Goal: Transaction & Acquisition: Purchase product/service

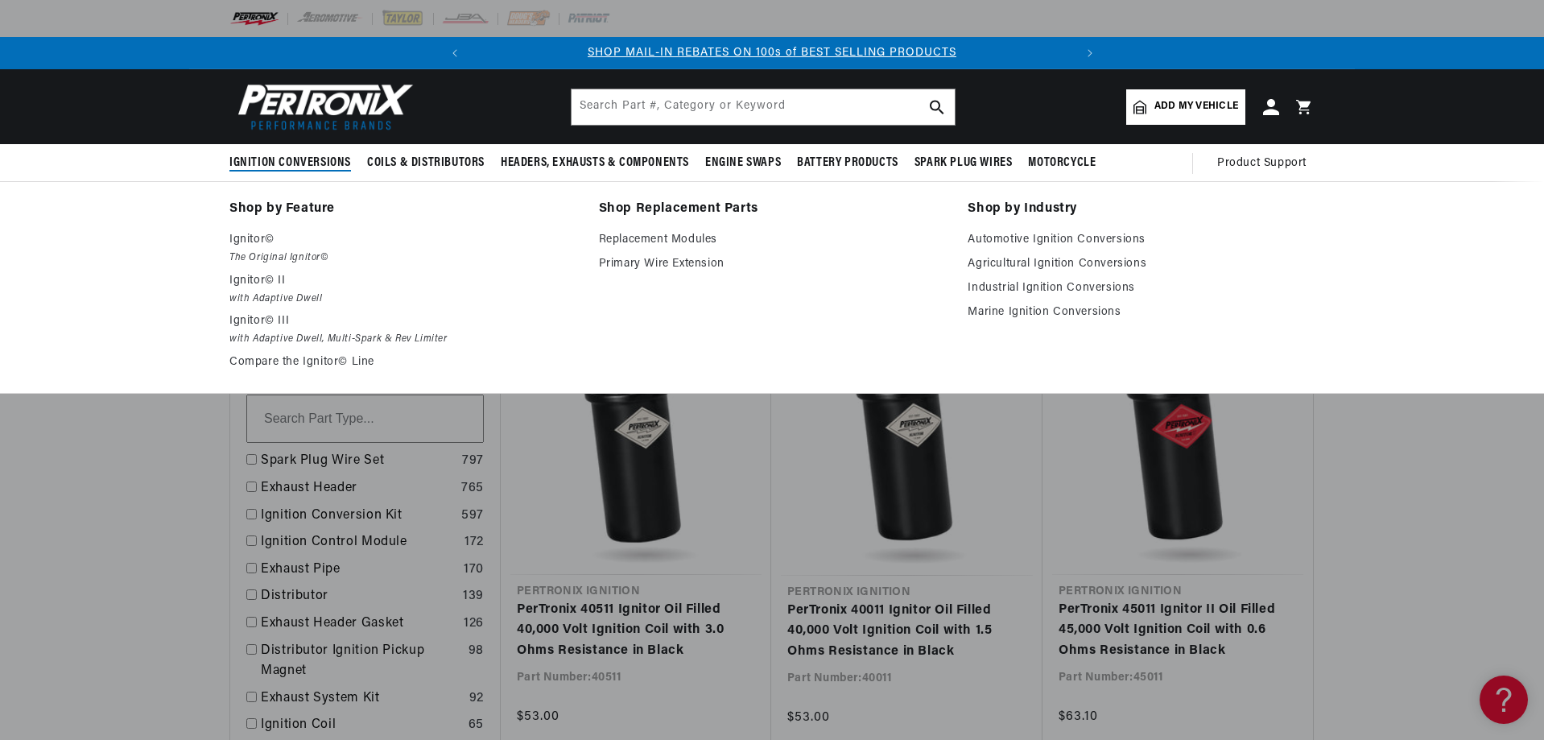
click at [290, 226] on li "Shop by Feature Ignitor© The Original Ignitor© Ignitor© II with Adaptive Dwell …" at bounding box center [402, 287] width 347 height 179
click at [288, 244] on p "Ignitor©" at bounding box center [402, 239] width 347 height 19
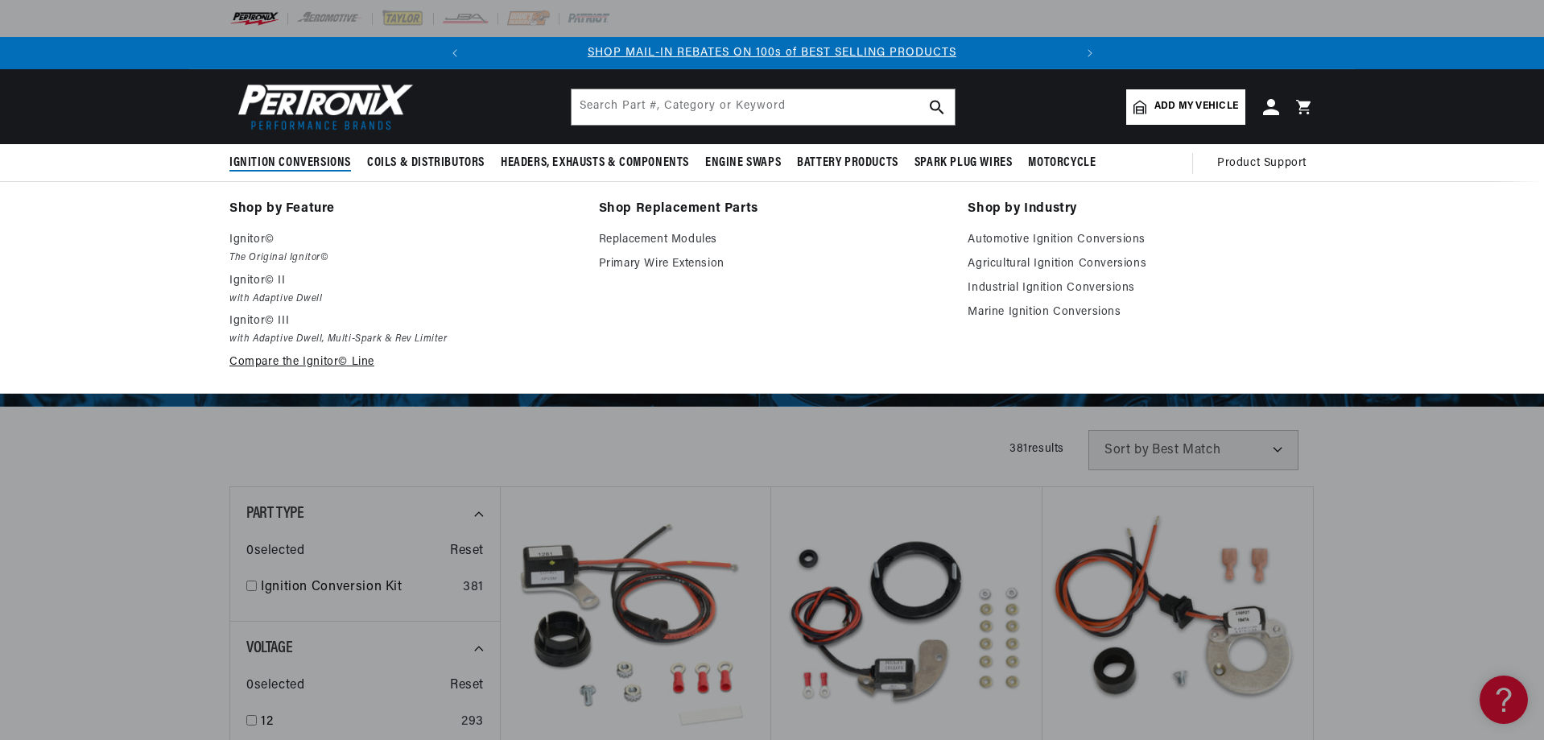
click at [339, 354] on link "Compare the Ignitor© Line" at bounding box center [402, 362] width 347 height 19
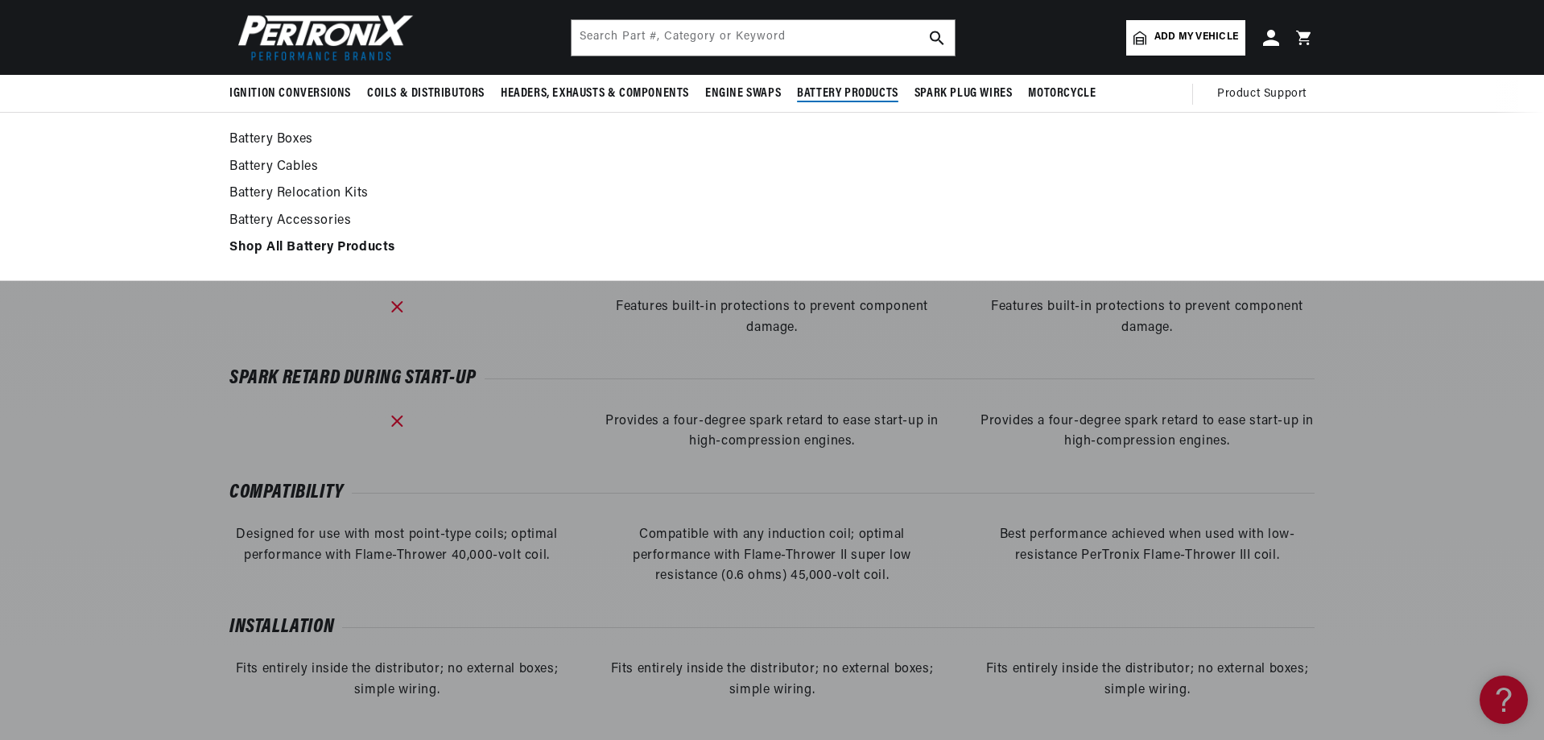
scroll to position [0, 602]
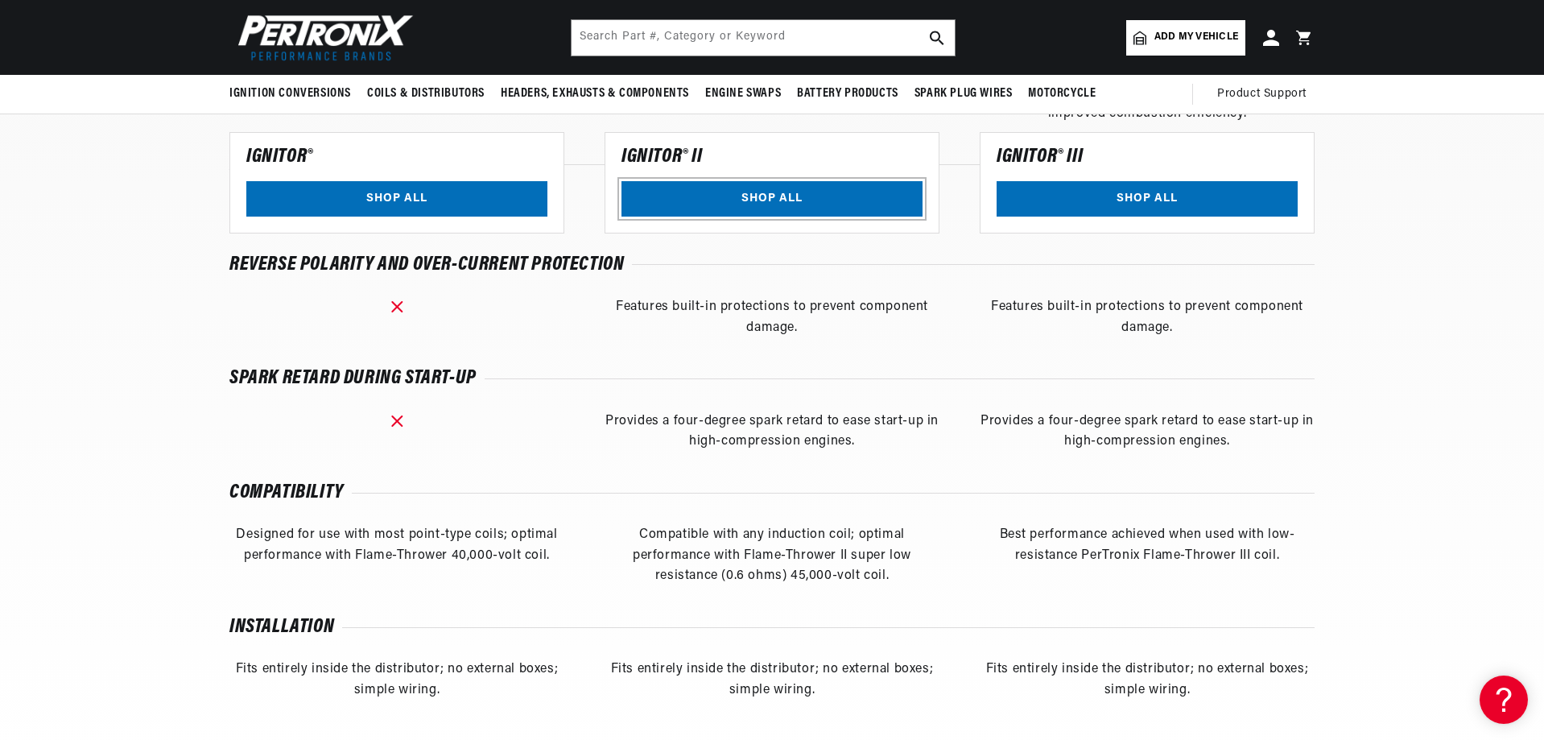
click at [803, 204] on link "SHOP ALL" at bounding box center [772, 199] width 301 height 36
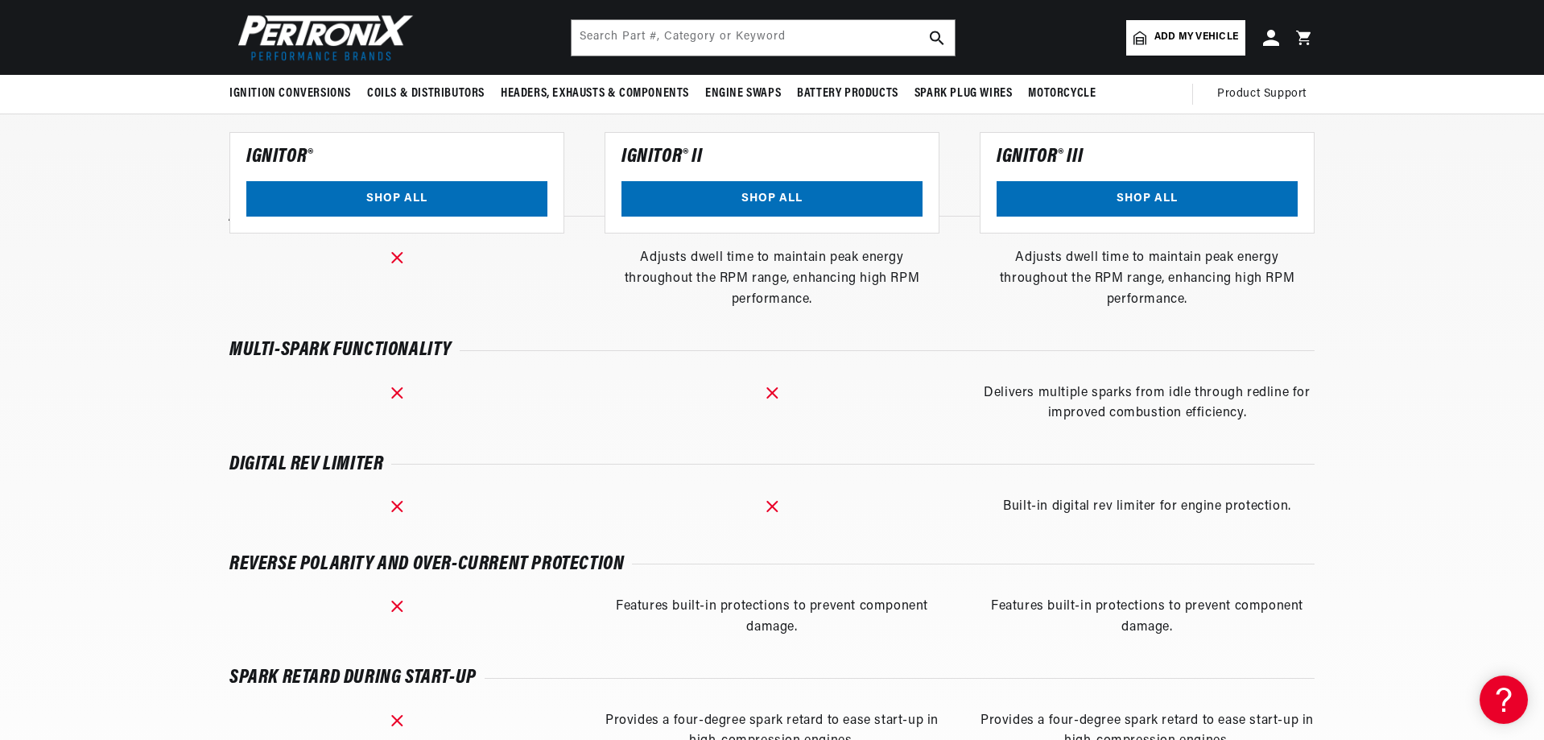
scroll to position [1691, 0]
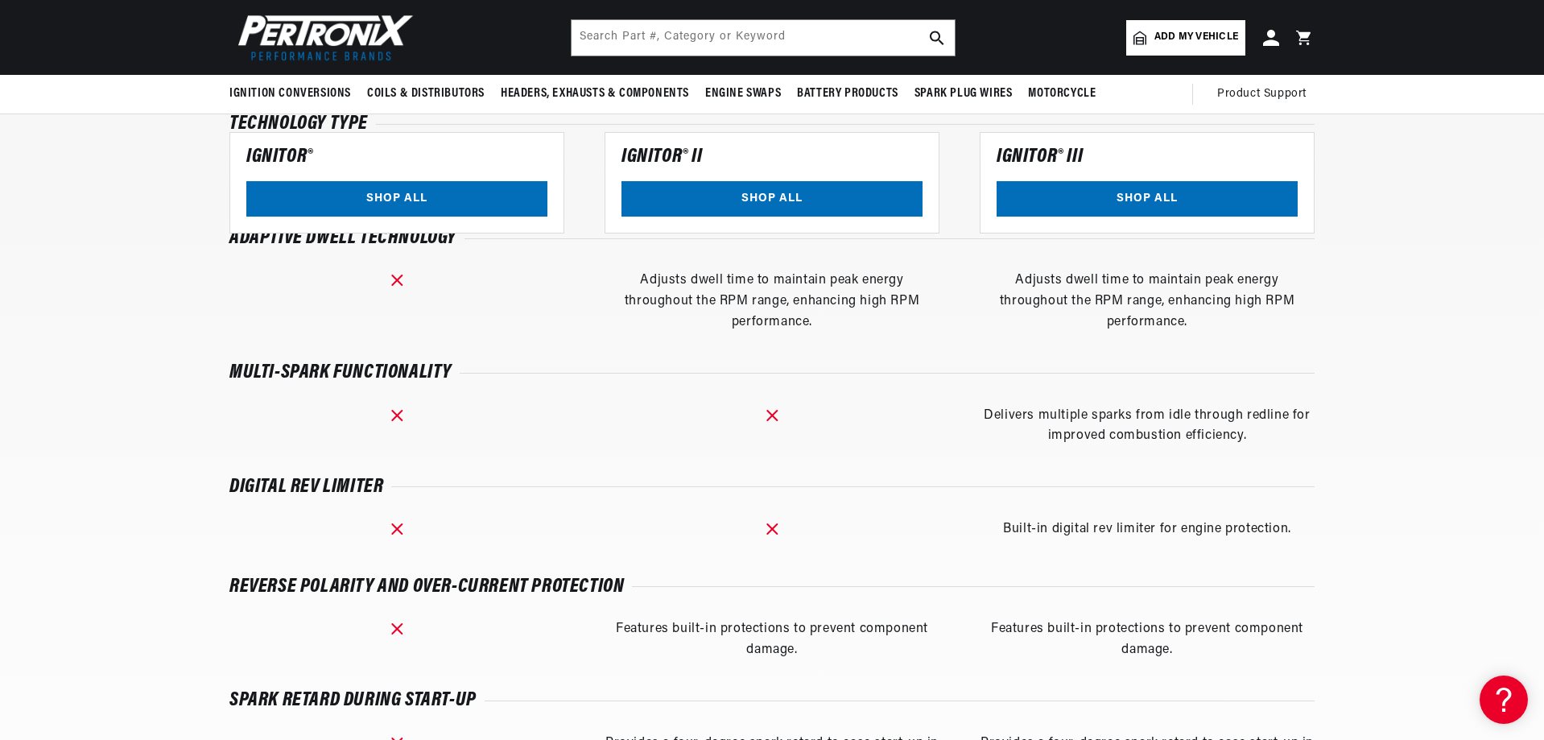
click at [1089, 218] on div "Ignitor® III Available on Billet & "Stock Look" Cast Distributors SHOP ALL" at bounding box center [1147, 183] width 335 height 102
click at [1081, 206] on link "SHOP ALL" at bounding box center [1147, 199] width 301 height 36
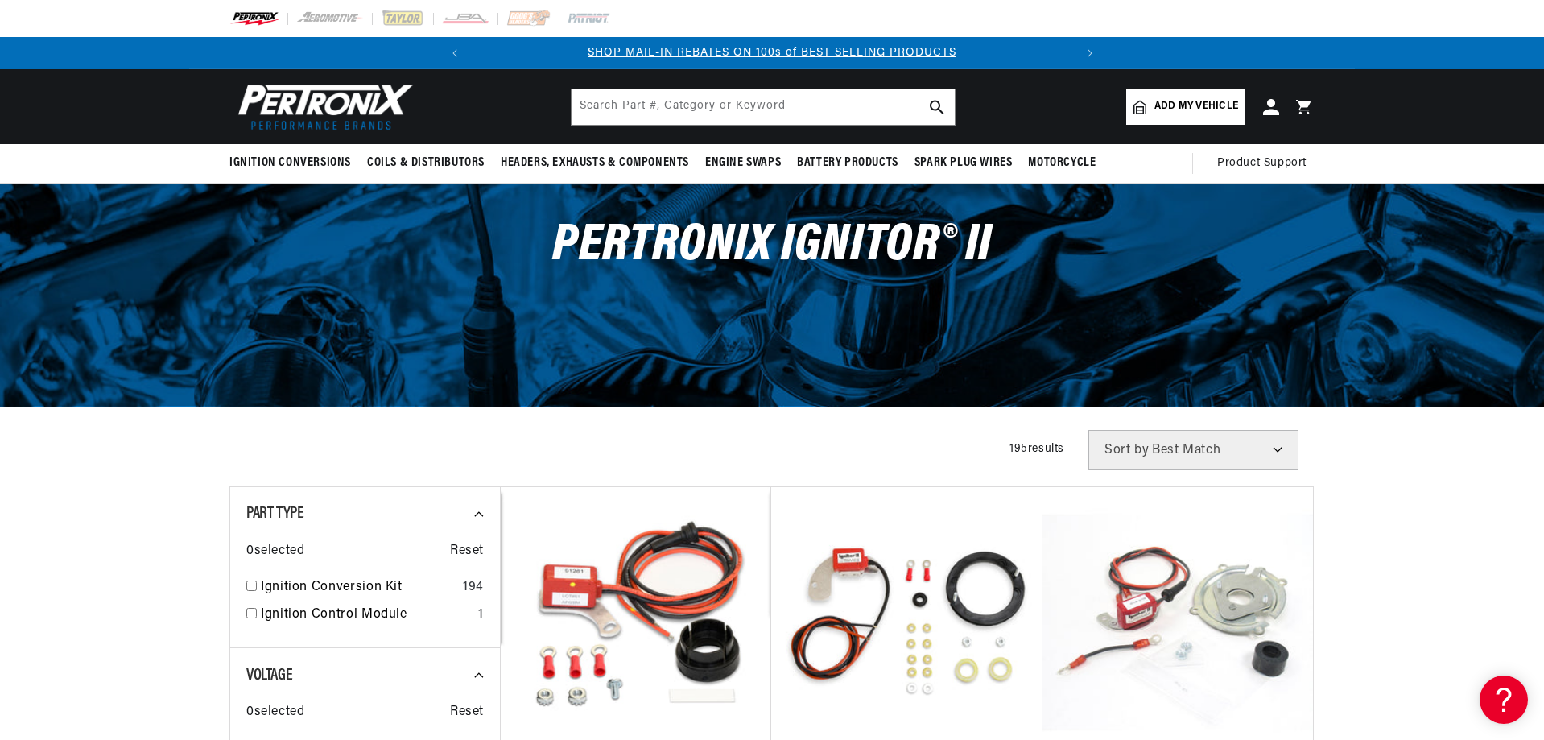
scroll to position [161, 0]
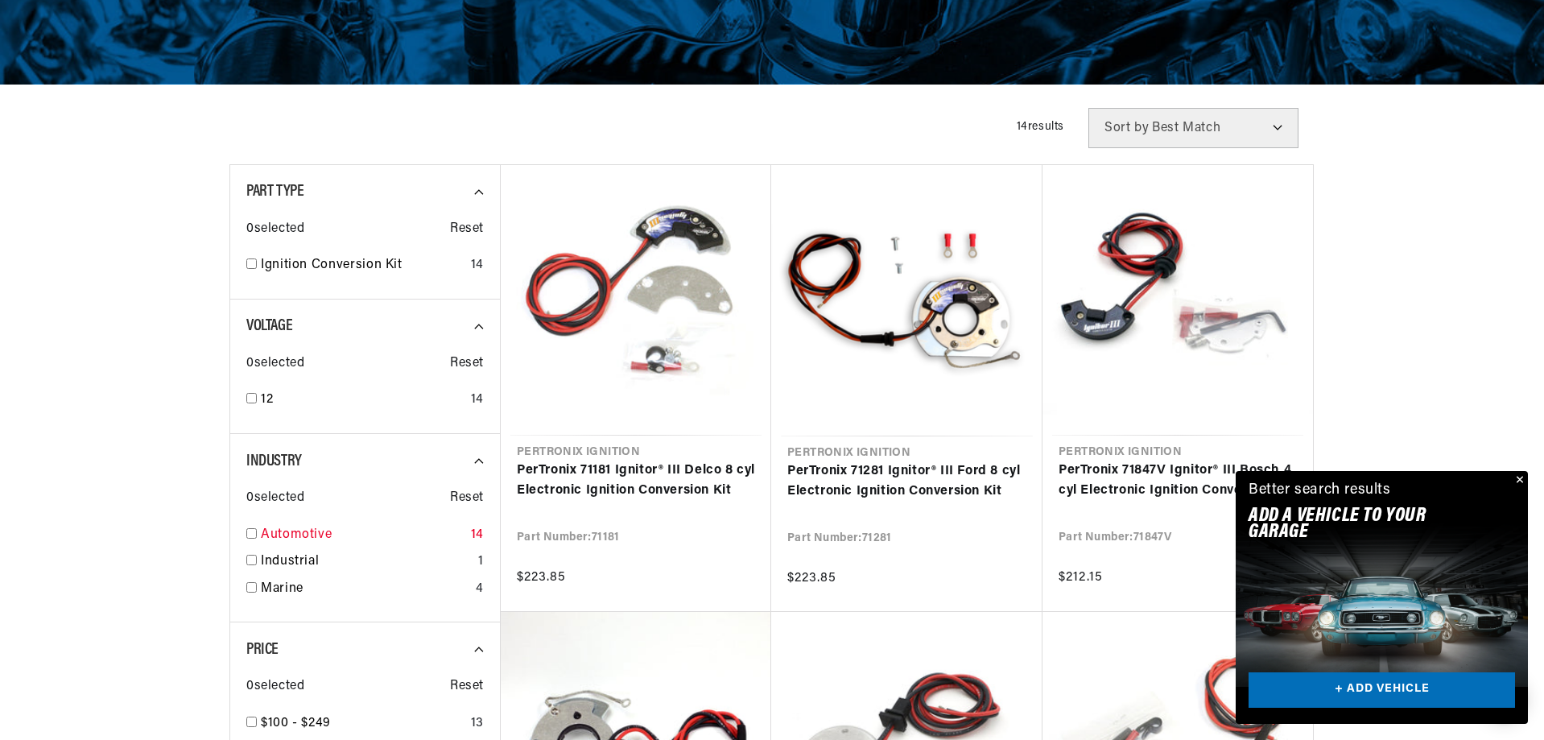
click at [373, 528] on link "Automotive" at bounding box center [363, 535] width 204 height 21
checkbox input "true"
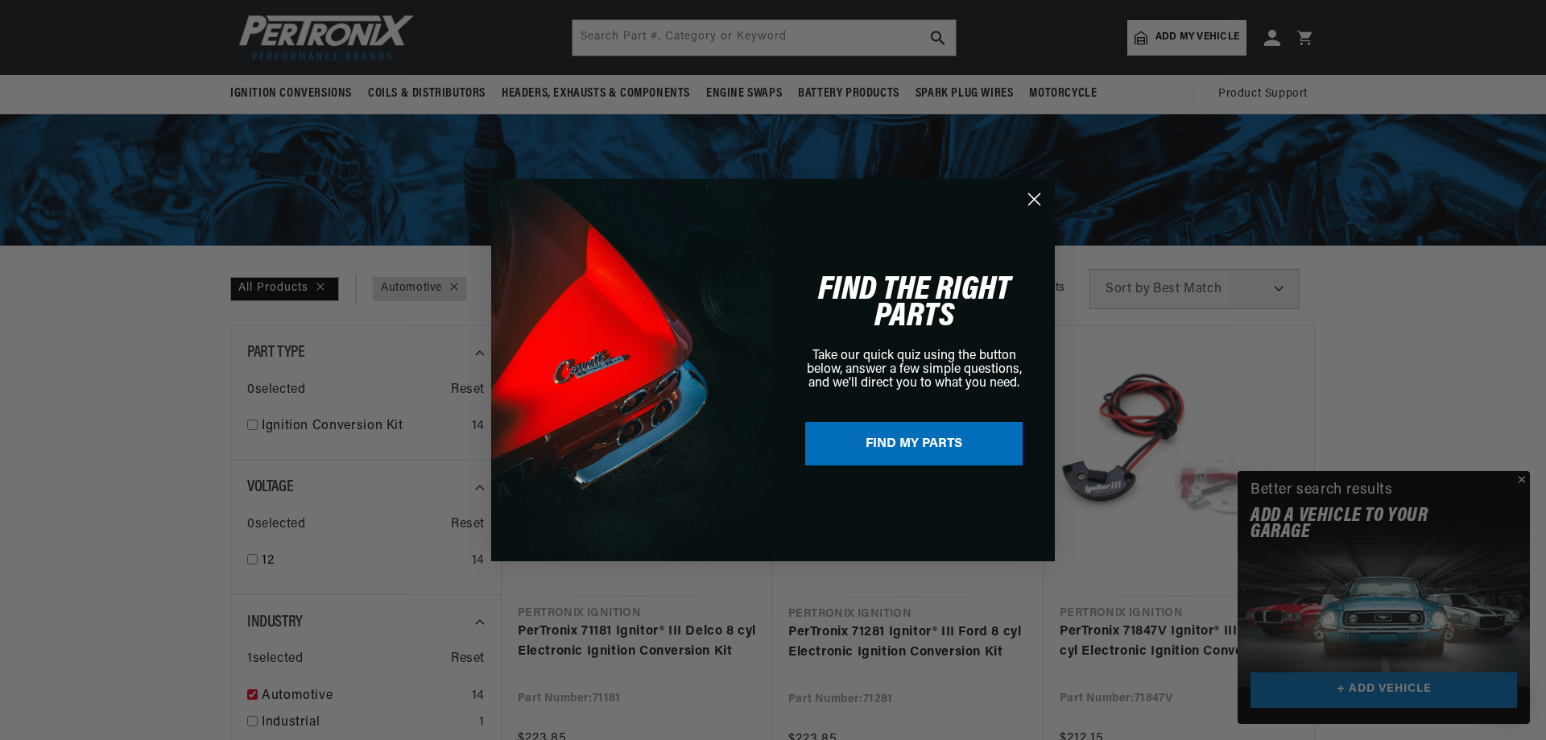
click at [1040, 194] on icon "Close dialog" at bounding box center [1034, 199] width 11 height 11
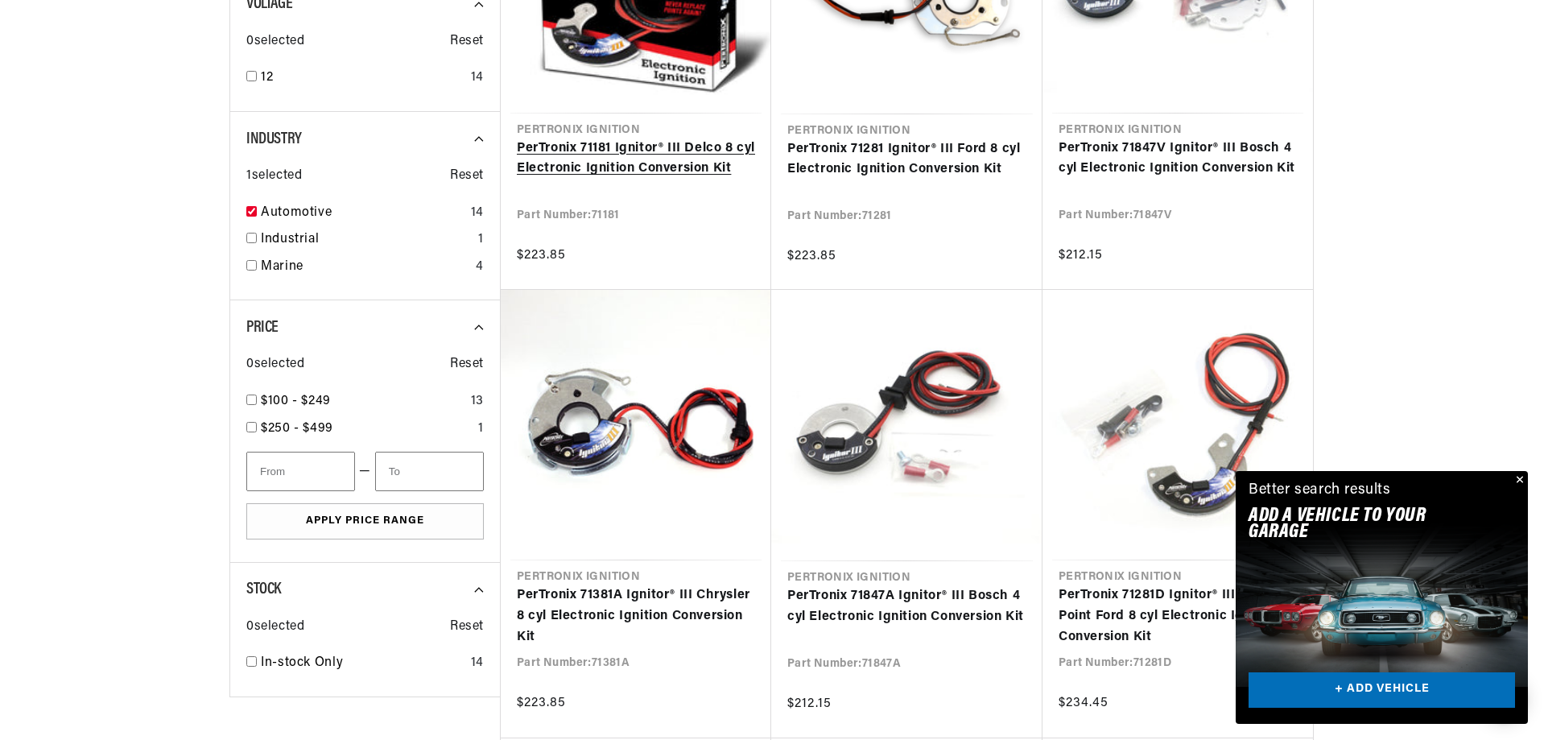
scroll to position [0, 602]
click at [638, 148] on link "PerTronix 71181 Ignitor® III Delco 8 cyl Electronic Ignition Conversion Kit" at bounding box center [636, 159] width 238 height 41
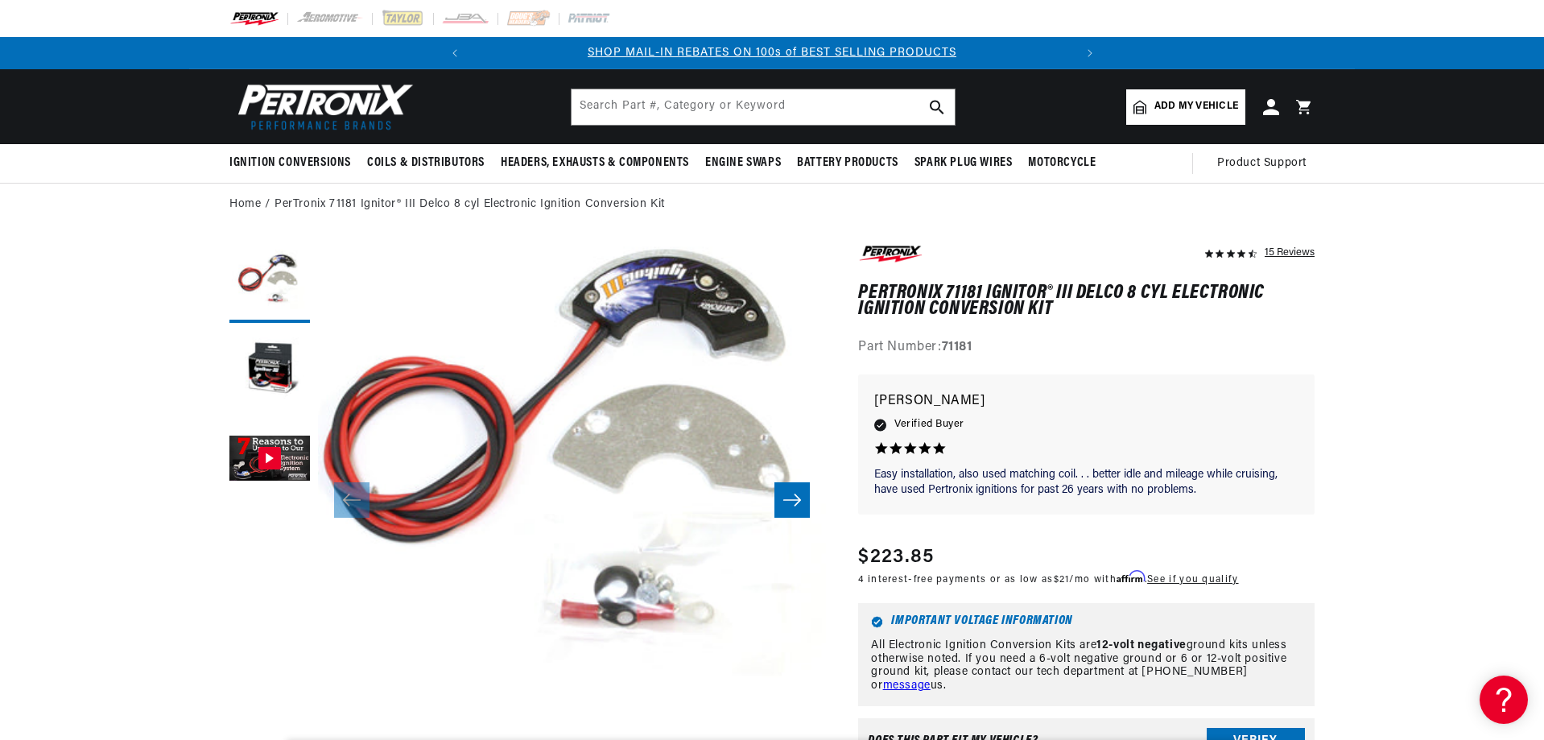
scroll to position [51, 0]
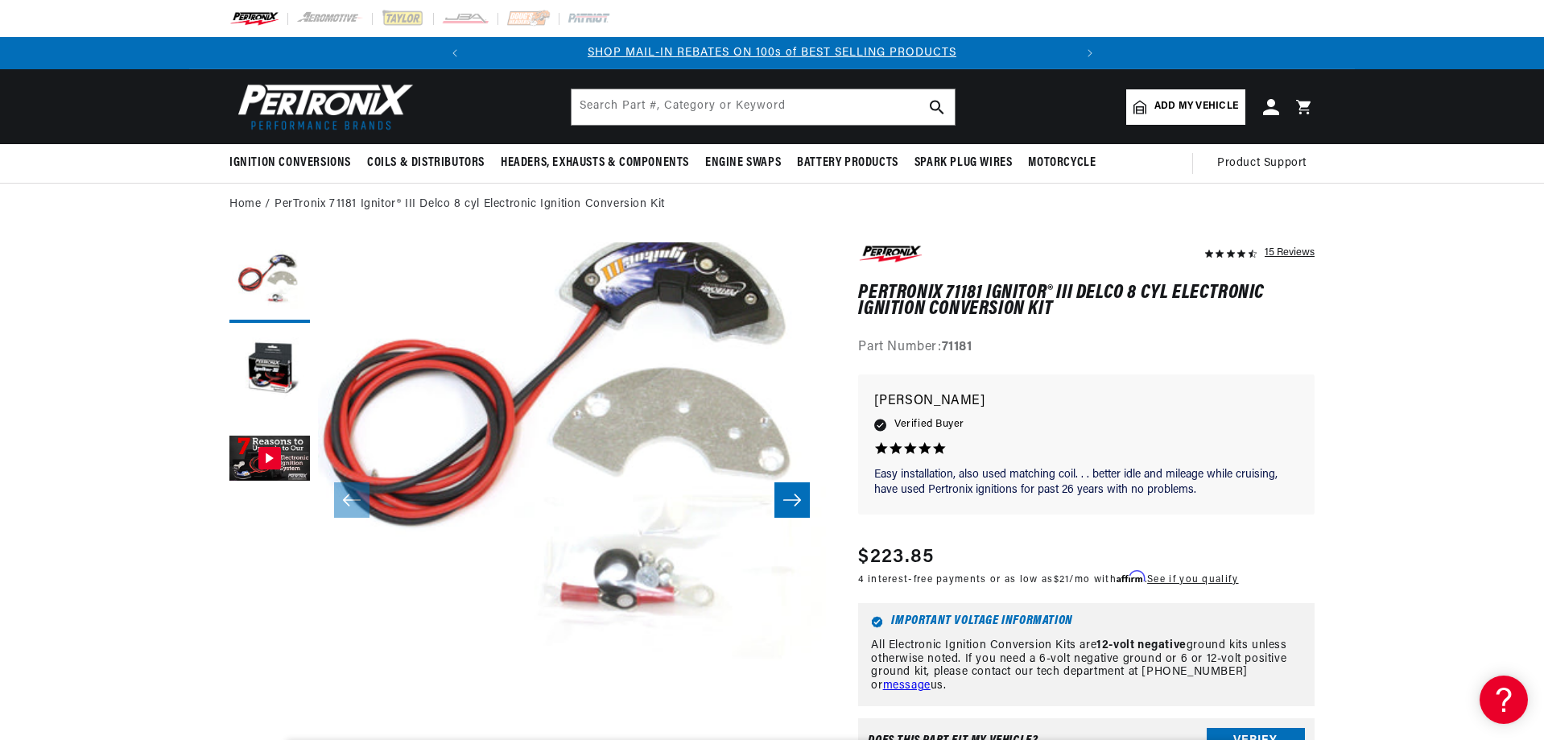
click at [794, 503] on icon "Slide right" at bounding box center [792, 500] width 19 height 16
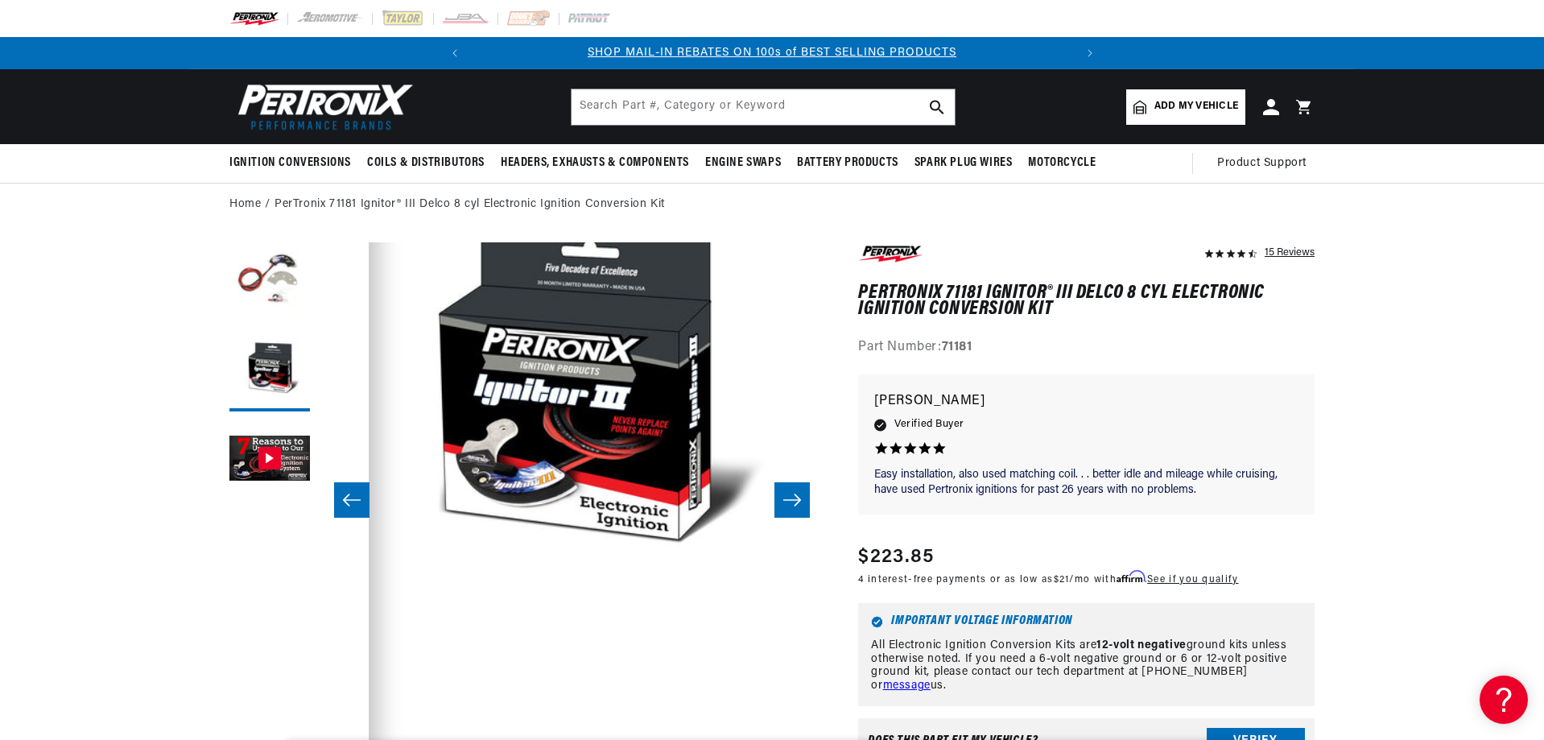
click at [794, 503] on icon "Slide right" at bounding box center [792, 500] width 19 height 16
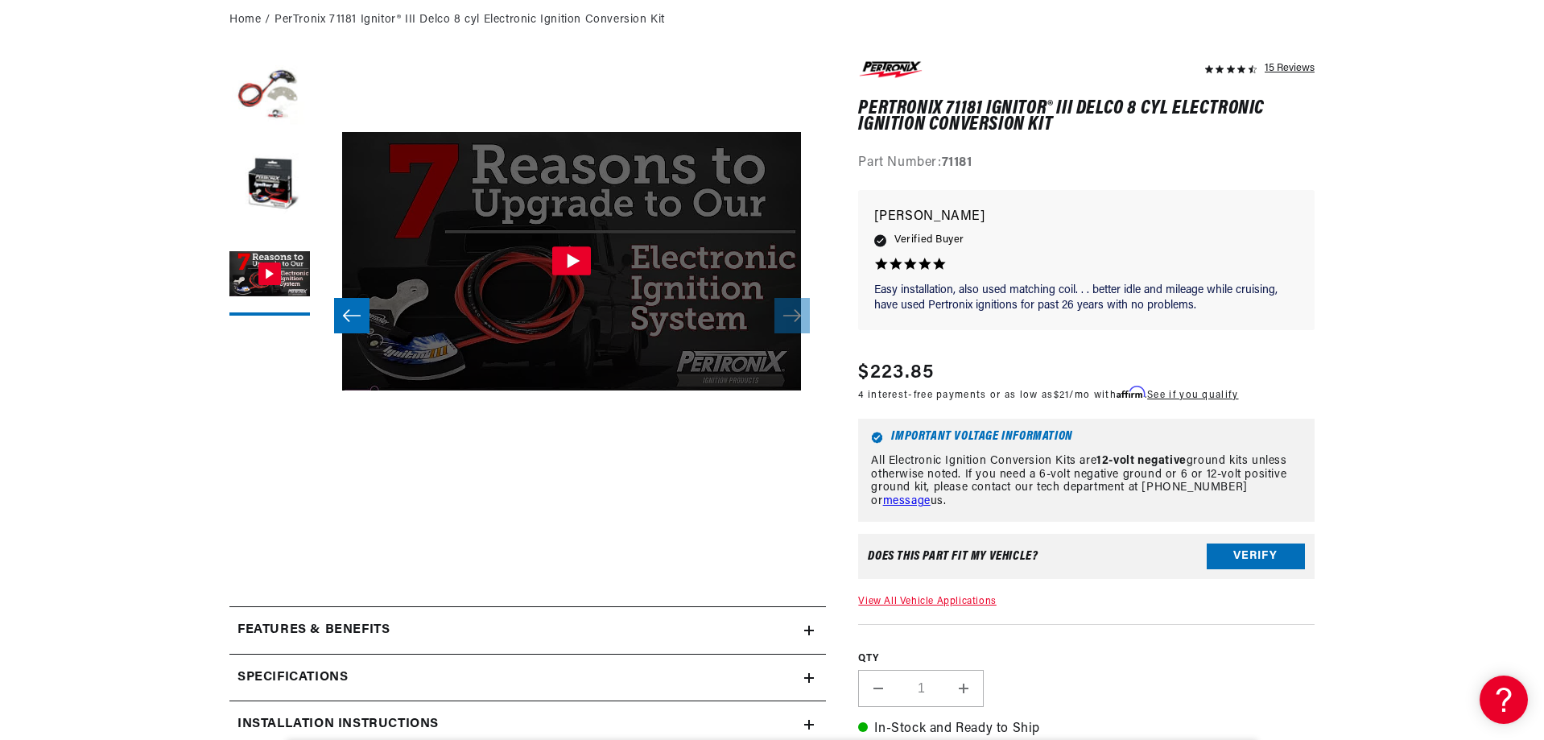
scroll to position [322, 0]
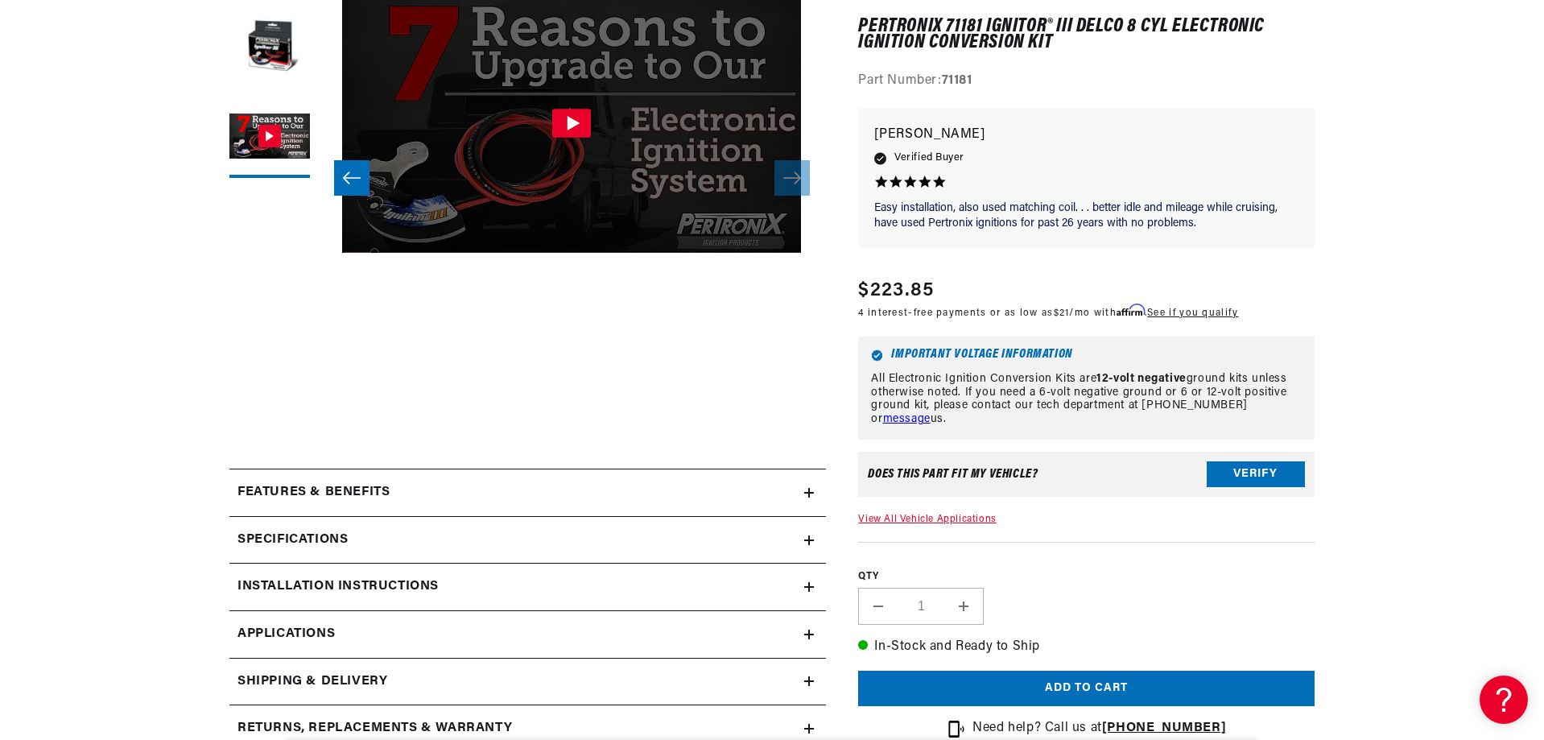
click at [779, 501] on div "Features & Benefits" at bounding box center [516, 492] width 575 height 21
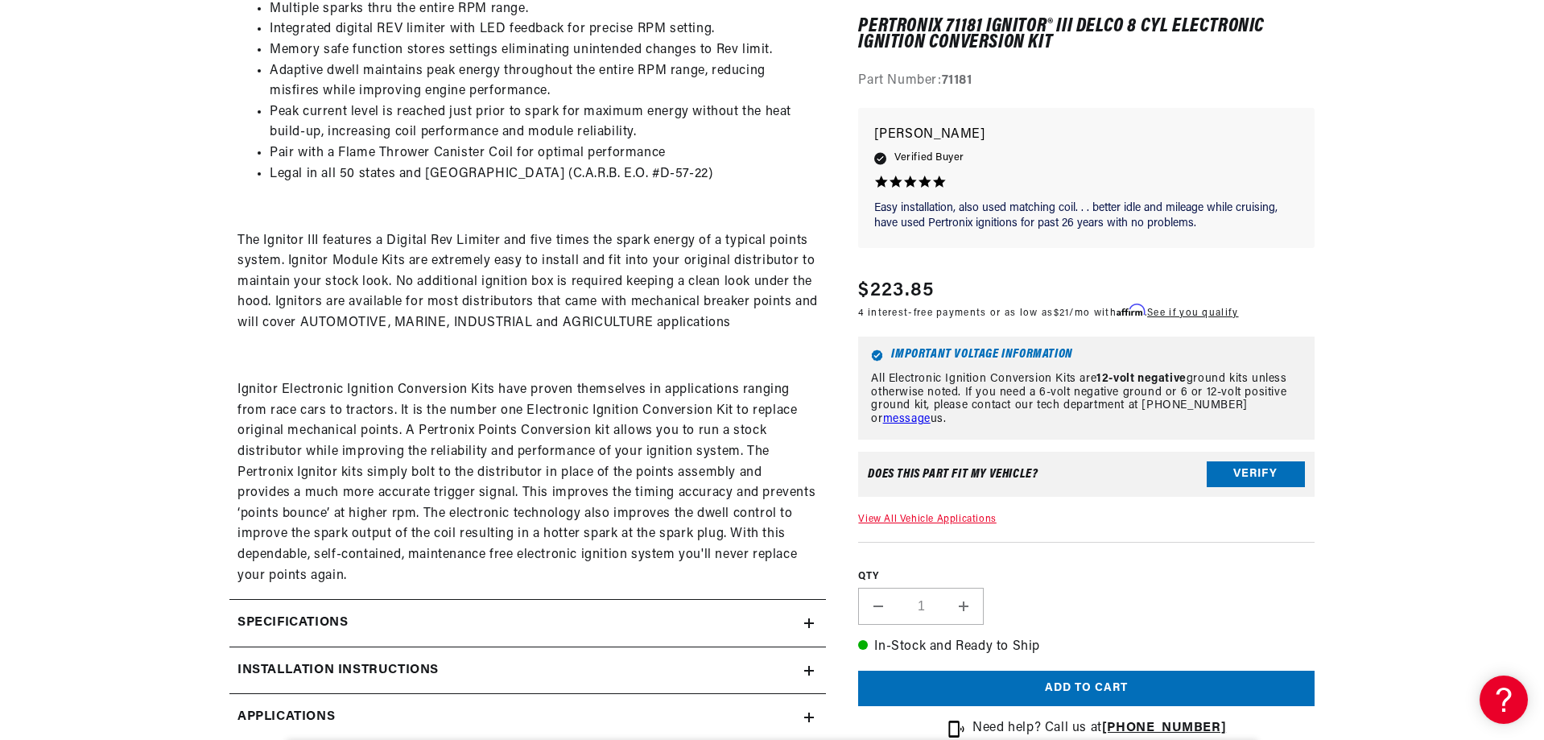
scroll to position [966, 0]
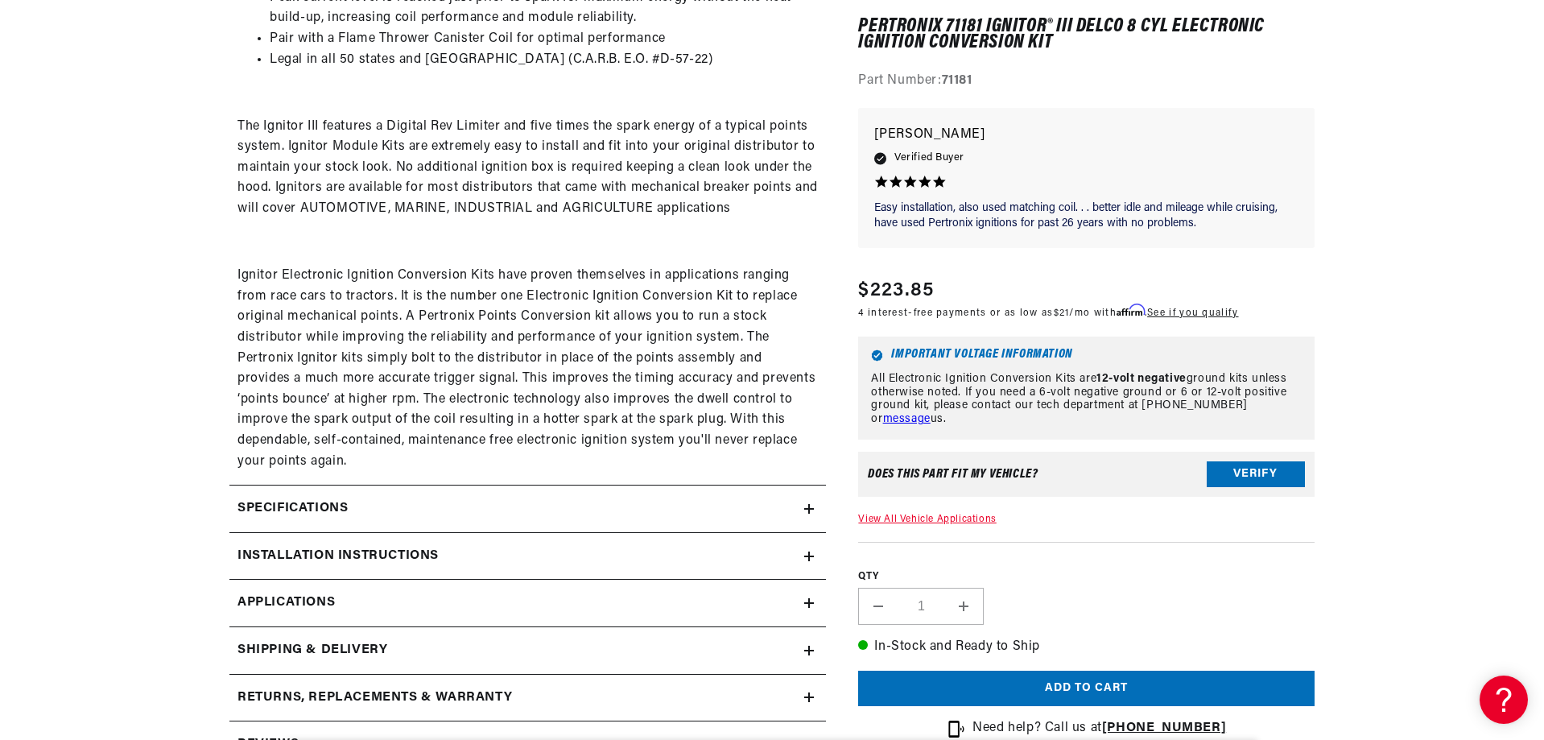
click at [791, 552] on div "Installation instructions" at bounding box center [516, 556] width 575 height 21
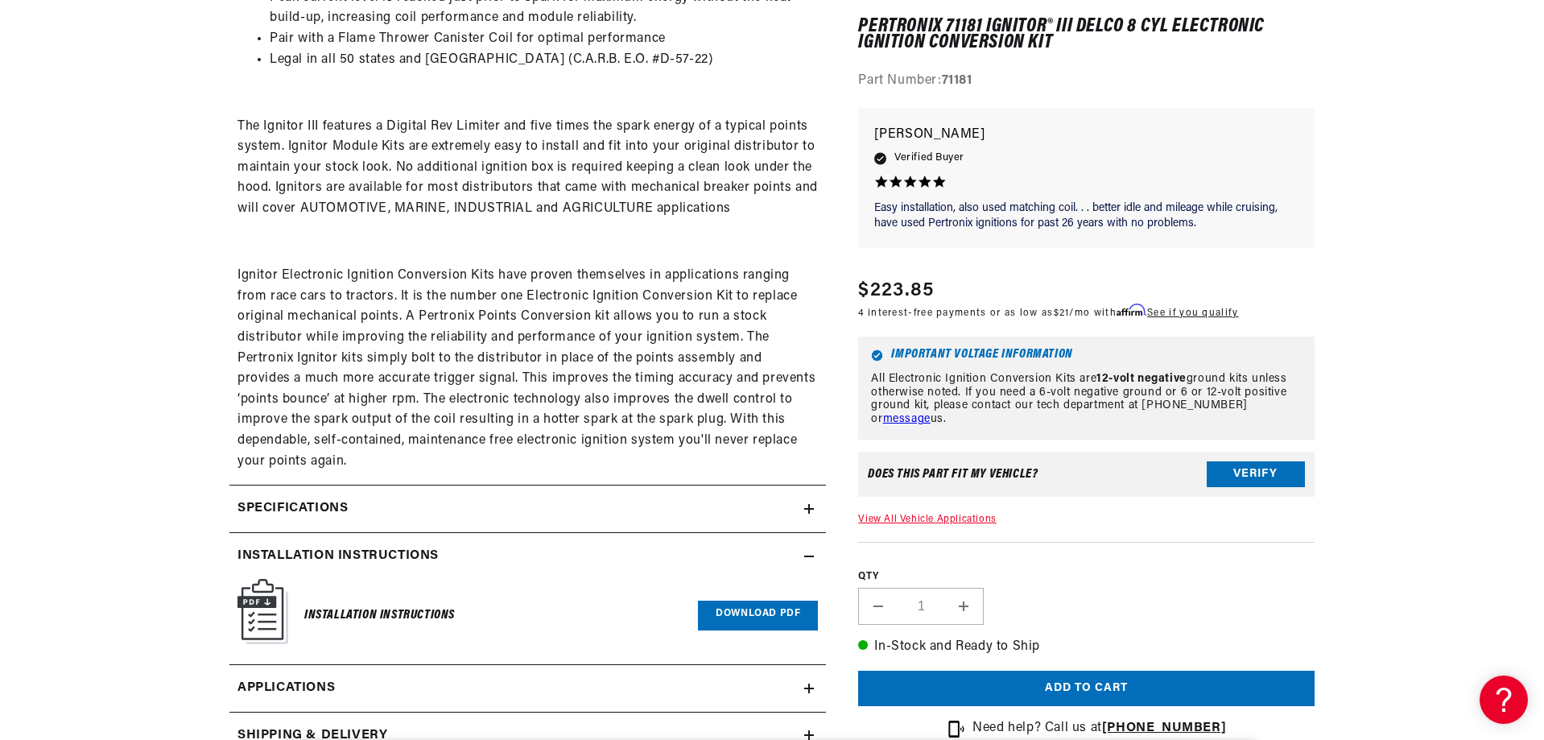
click at [755, 604] on link "Download PDF" at bounding box center [758, 616] width 120 height 30
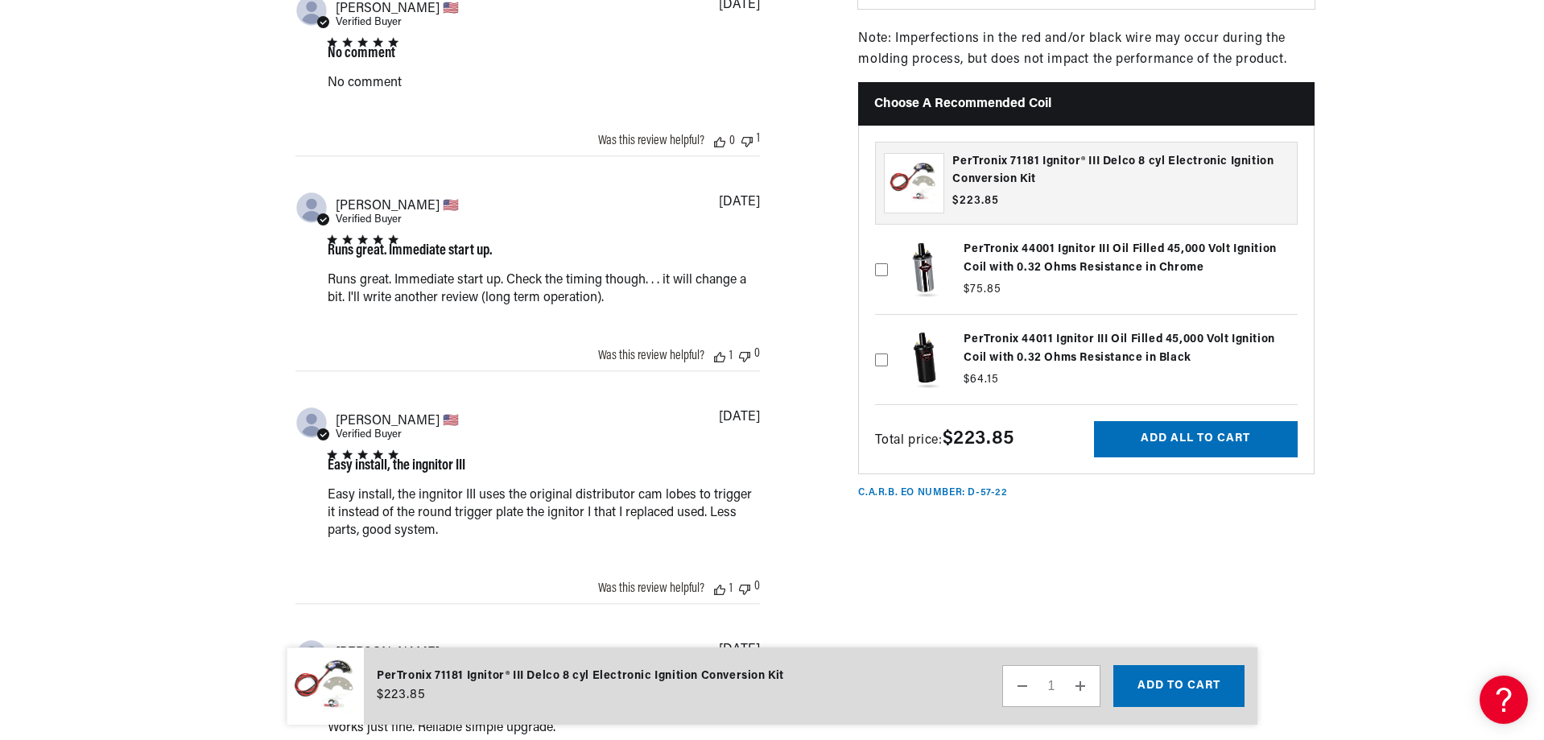
scroll to position [0, 0]
click at [931, 275] on label at bounding box center [1086, 269] width 423 height 81
click at [888, 250] on input "checkbox" at bounding box center [881, 244] width 13 height 13
click at [986, 246] on label at bounding box center [1086, 269] width 423 height 81
click at [888, 246] on input "checkbox" at bounding box center [881, 244] width 13 height 13
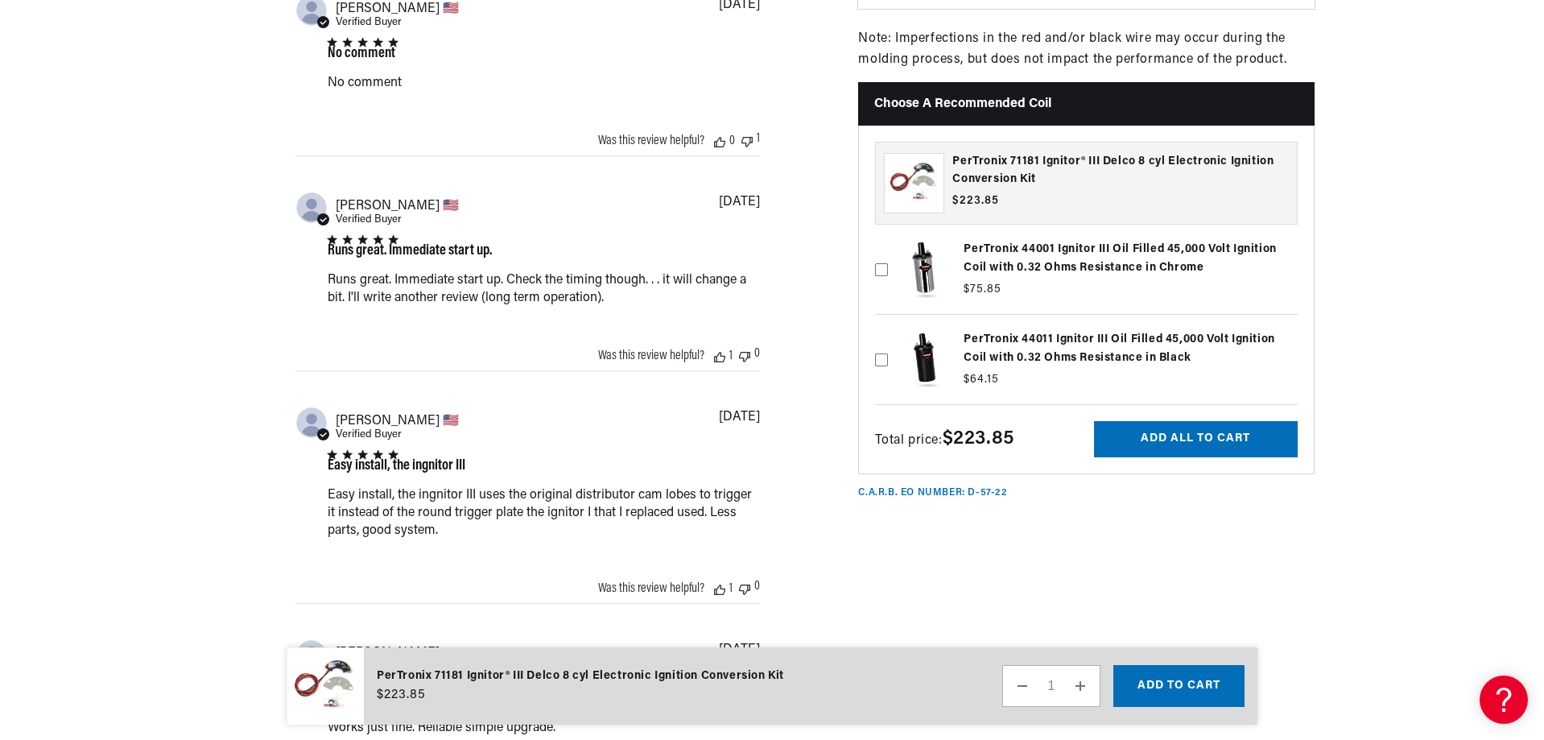
click at [990, 248] on label at bounding box center [1086, 269] width 423 height 81
click at [888, 248] on input "checkbox" at bounding box center [881, 244] width 13 height 13
checkbox input "true"
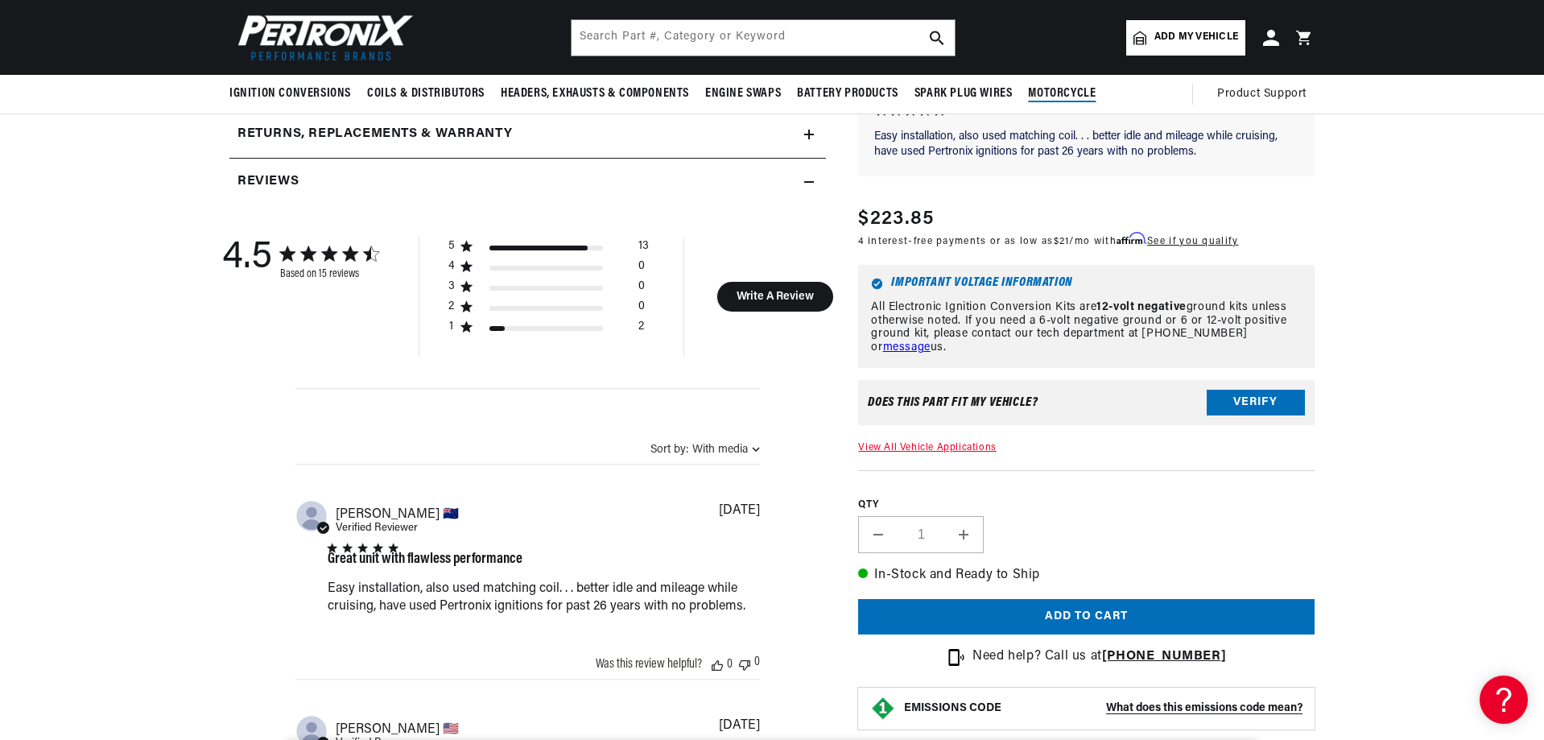
scroll to position [1369, 0]
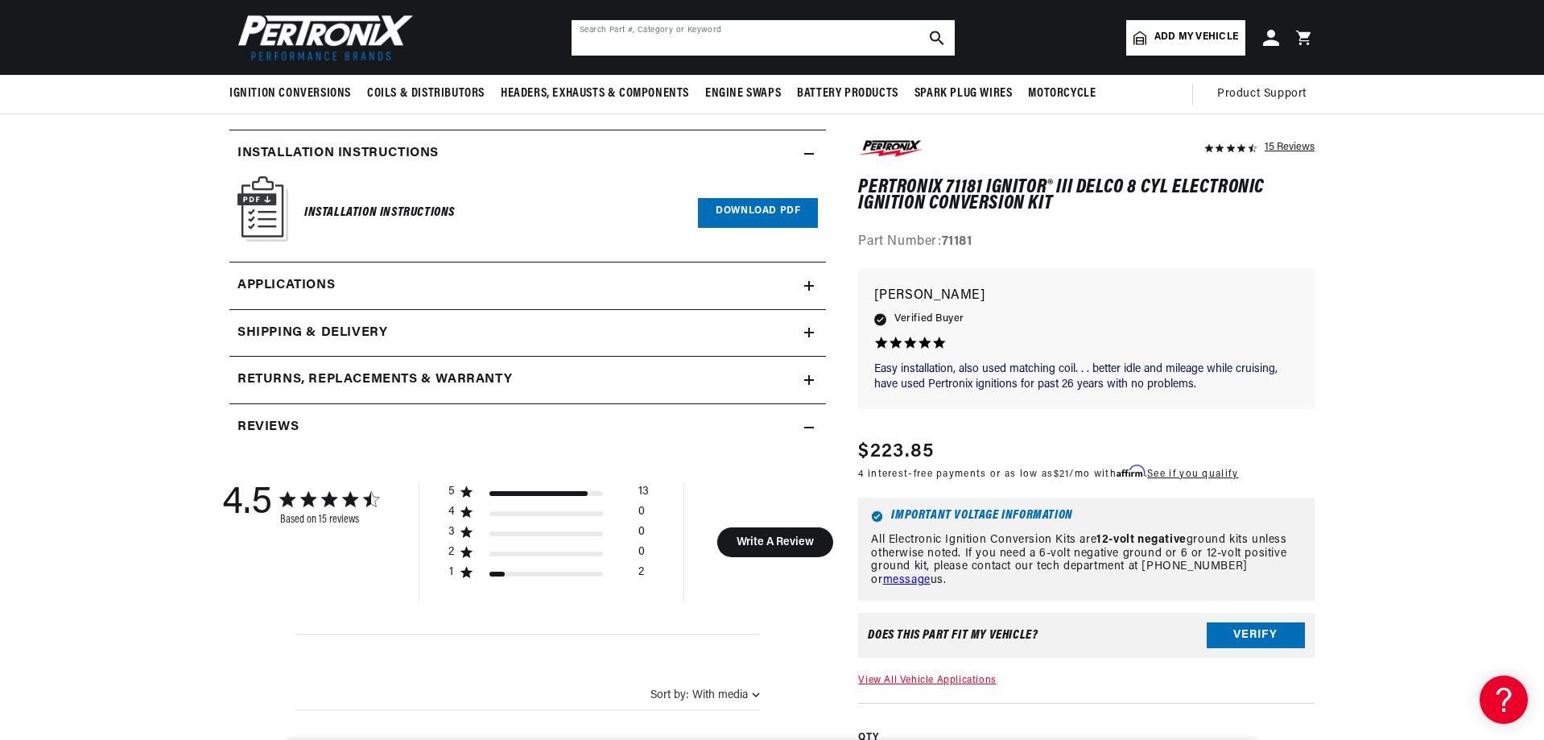
click at [848, 37] on input "text" at bounding box center [763, 37] width 383 height 35
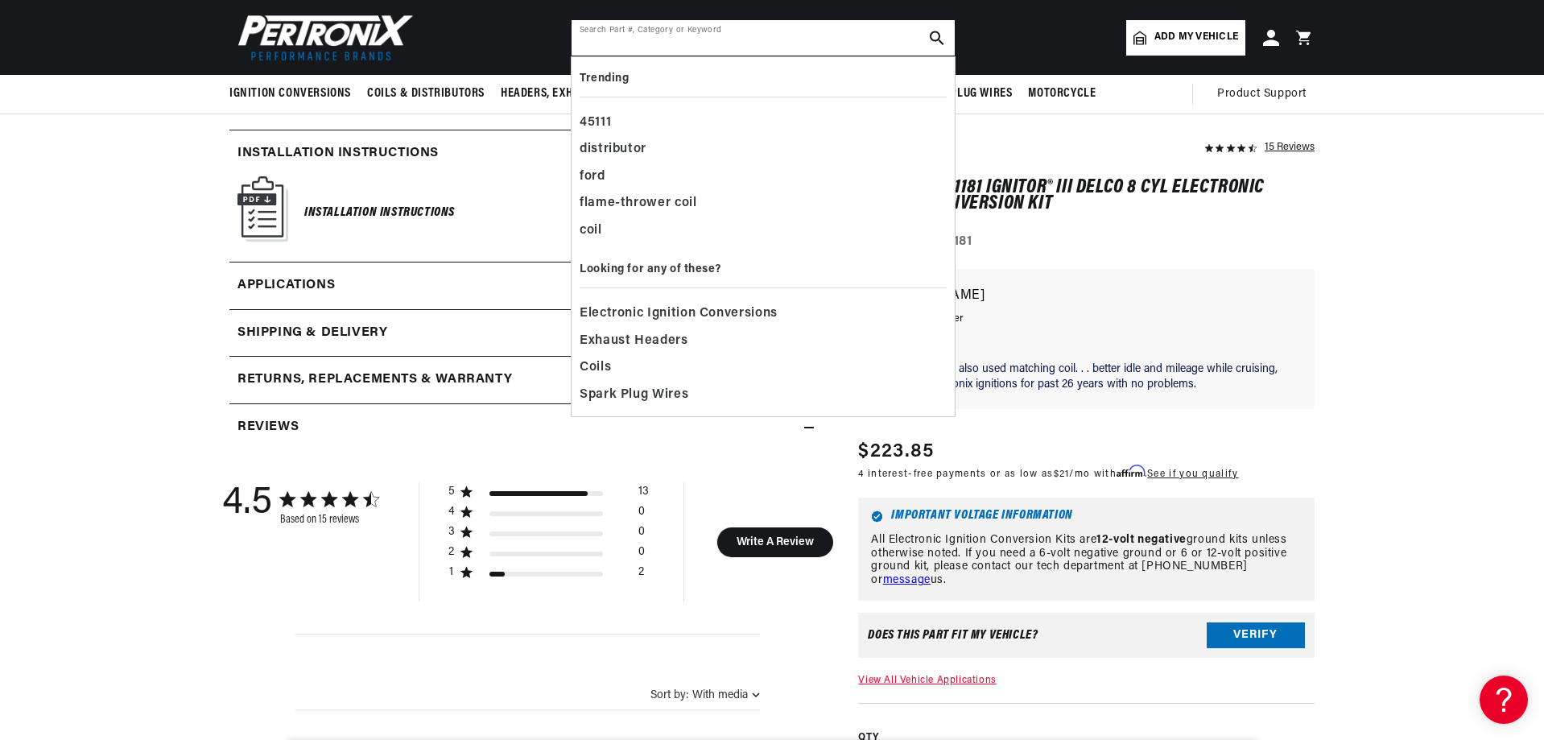
scroll to position [0, 602]
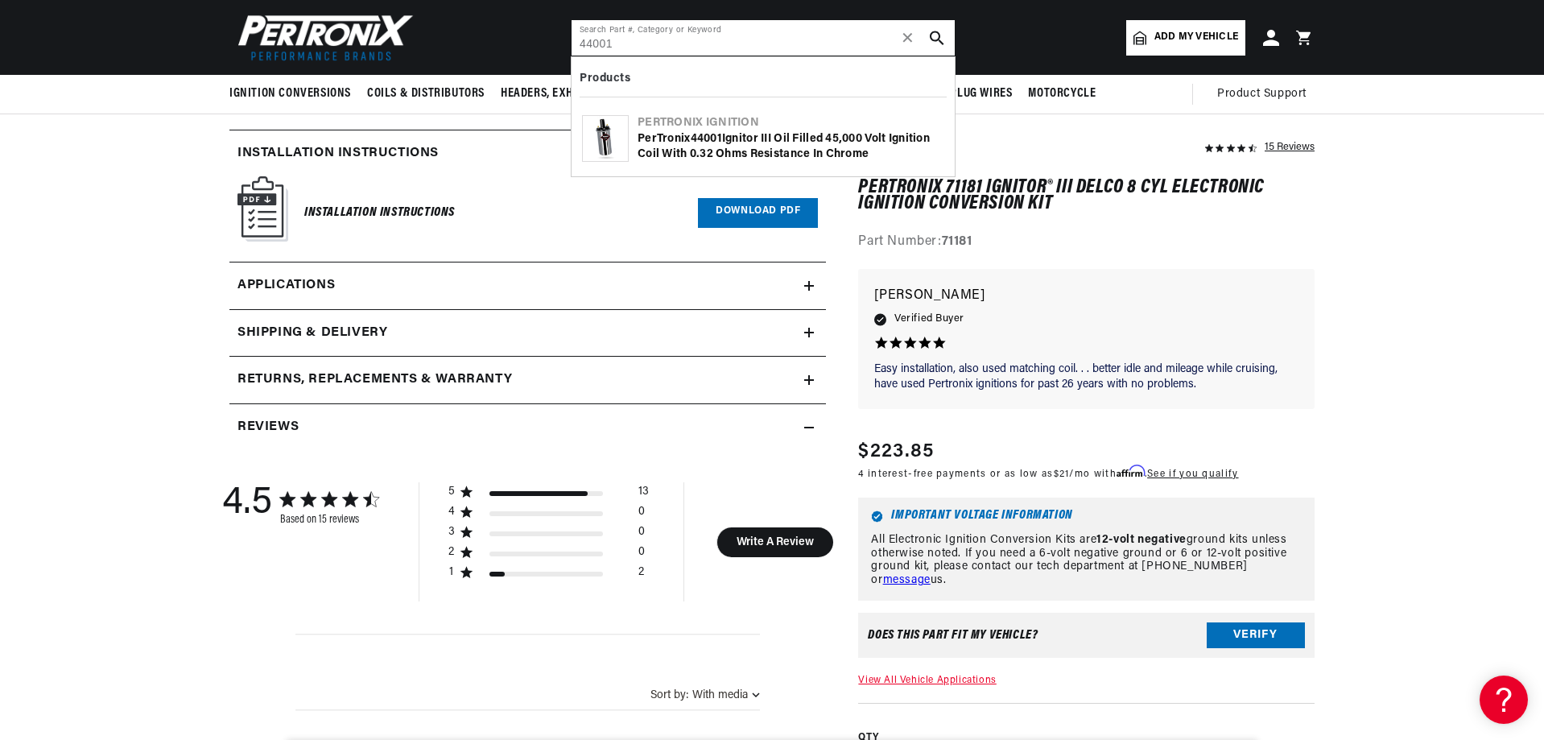
type input "44001"
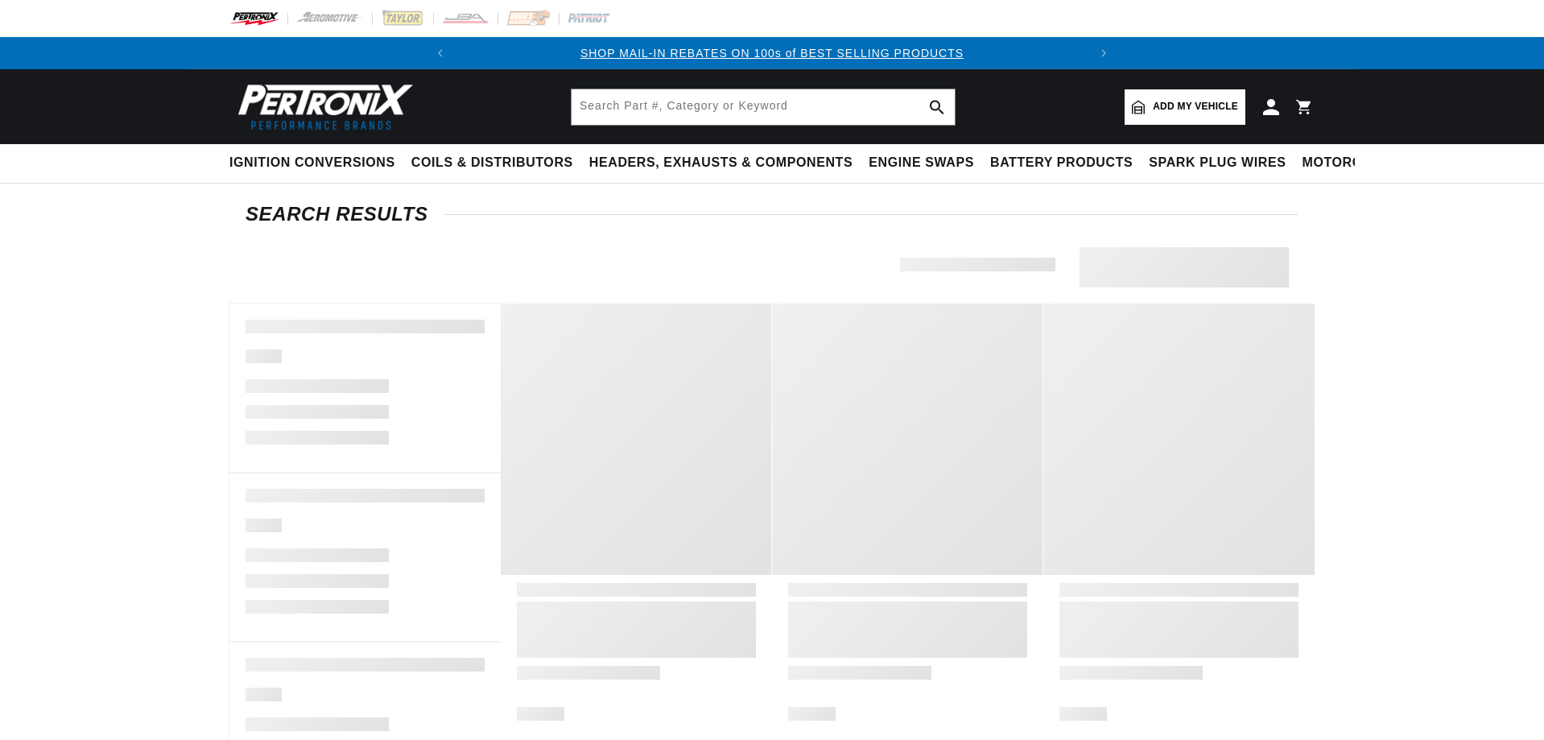
type input "44001"
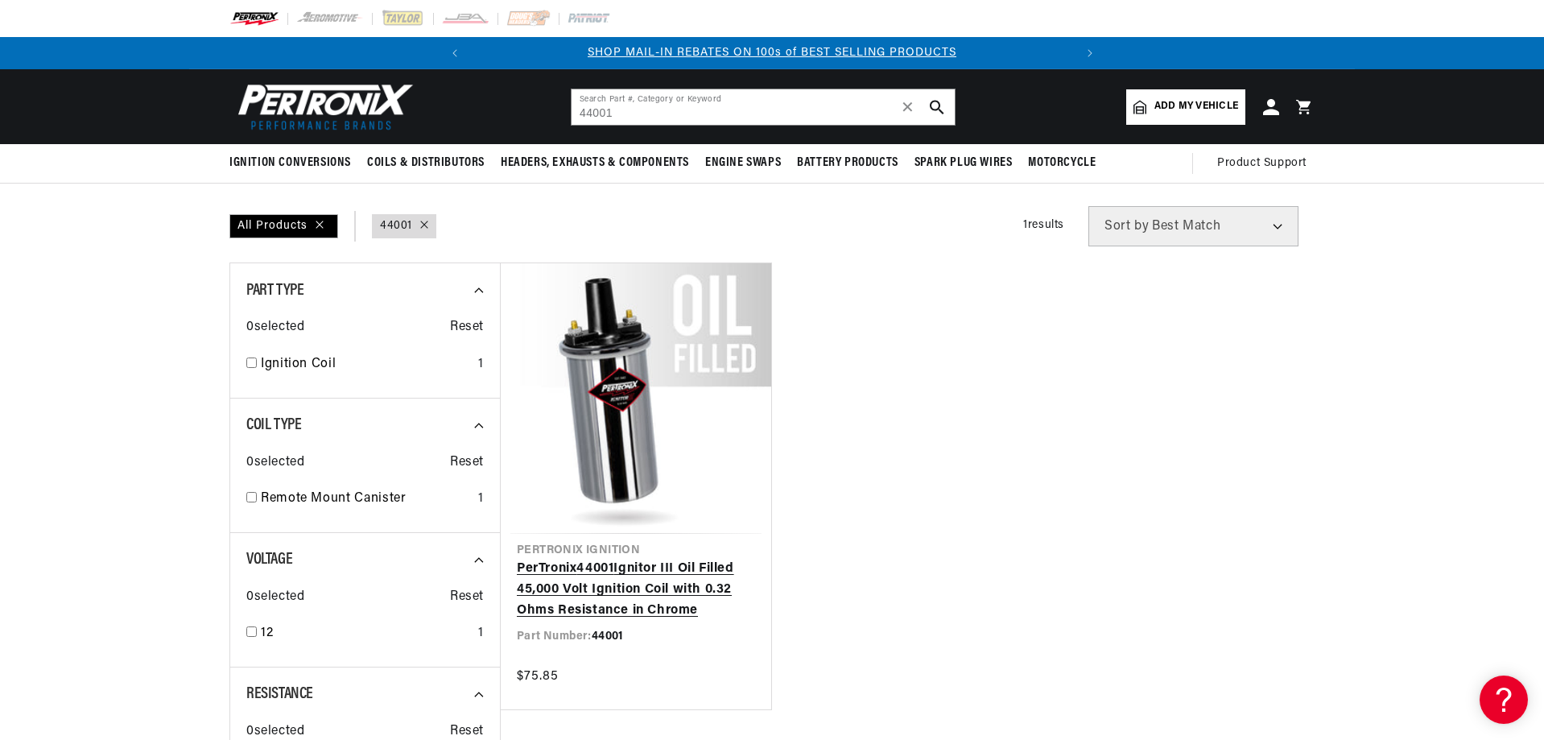
click at [648, 591] on link "PerTronix 44001 Ignitor III Oil Filled 45,000 Volt Ignition Coil with 0.32 Ohms…" at bounding box center [636, 590] width 238 height 62
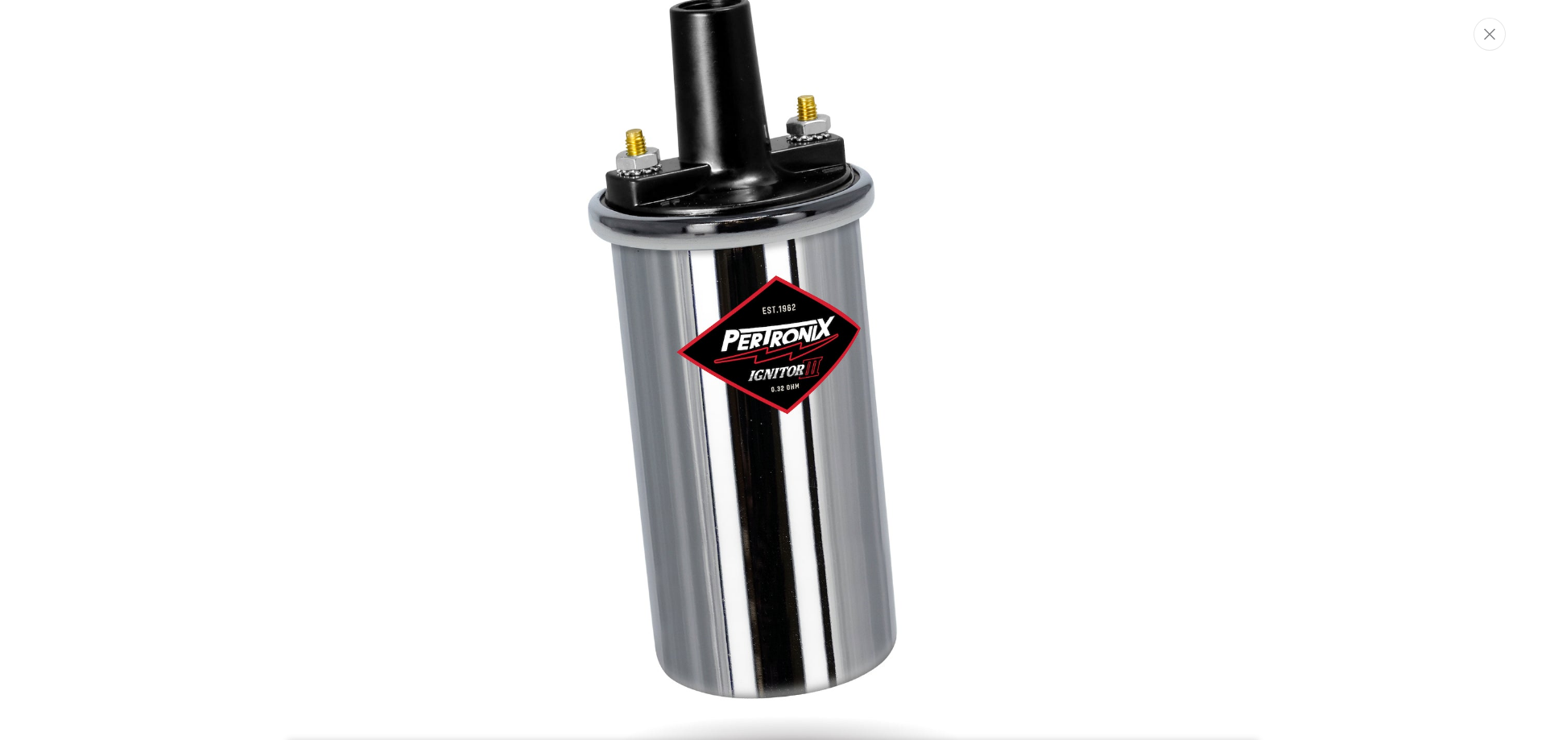
scroll to position [81, 0]
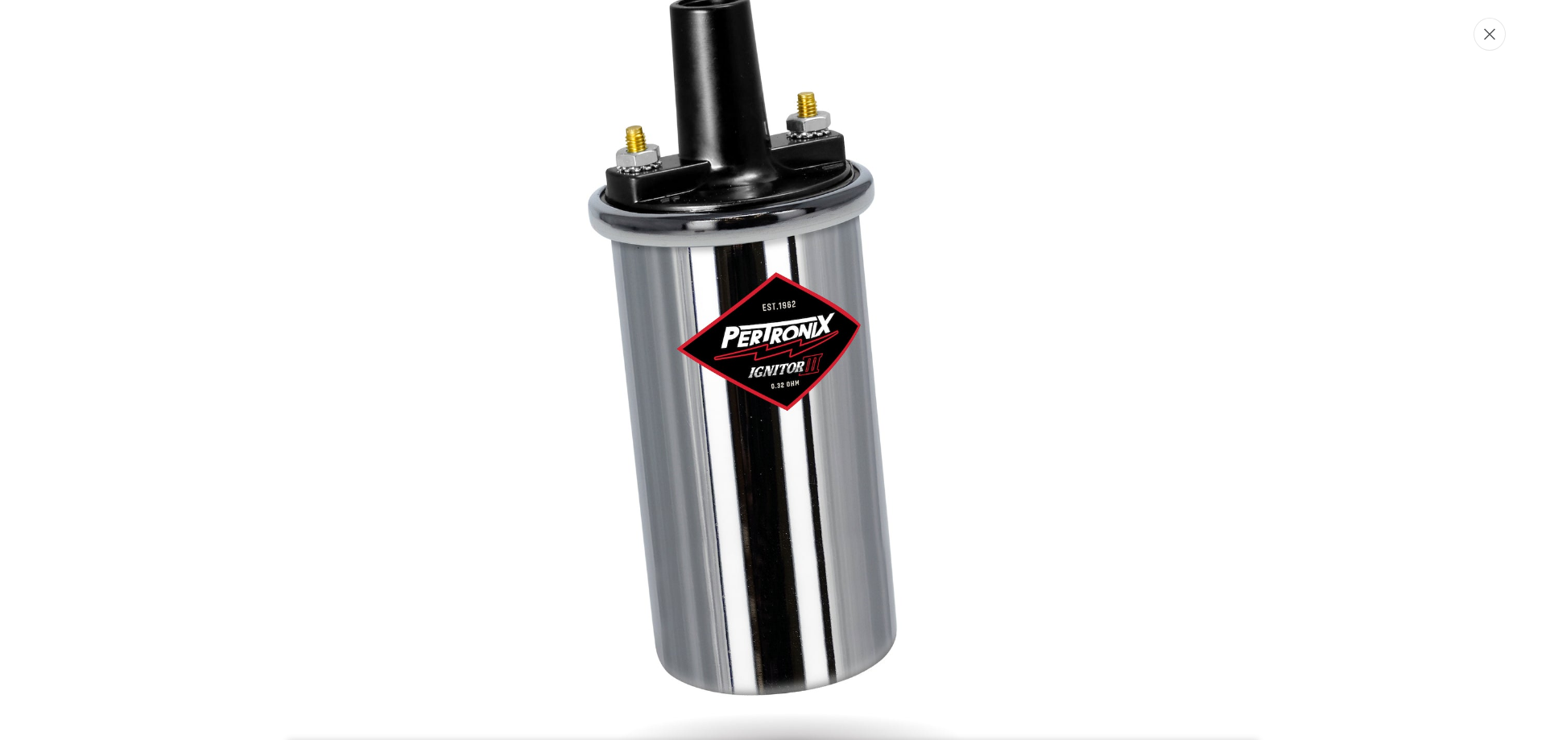
click at [1485, 43] on button "Close" at bounding box center [1490, 34] width 32 height 33
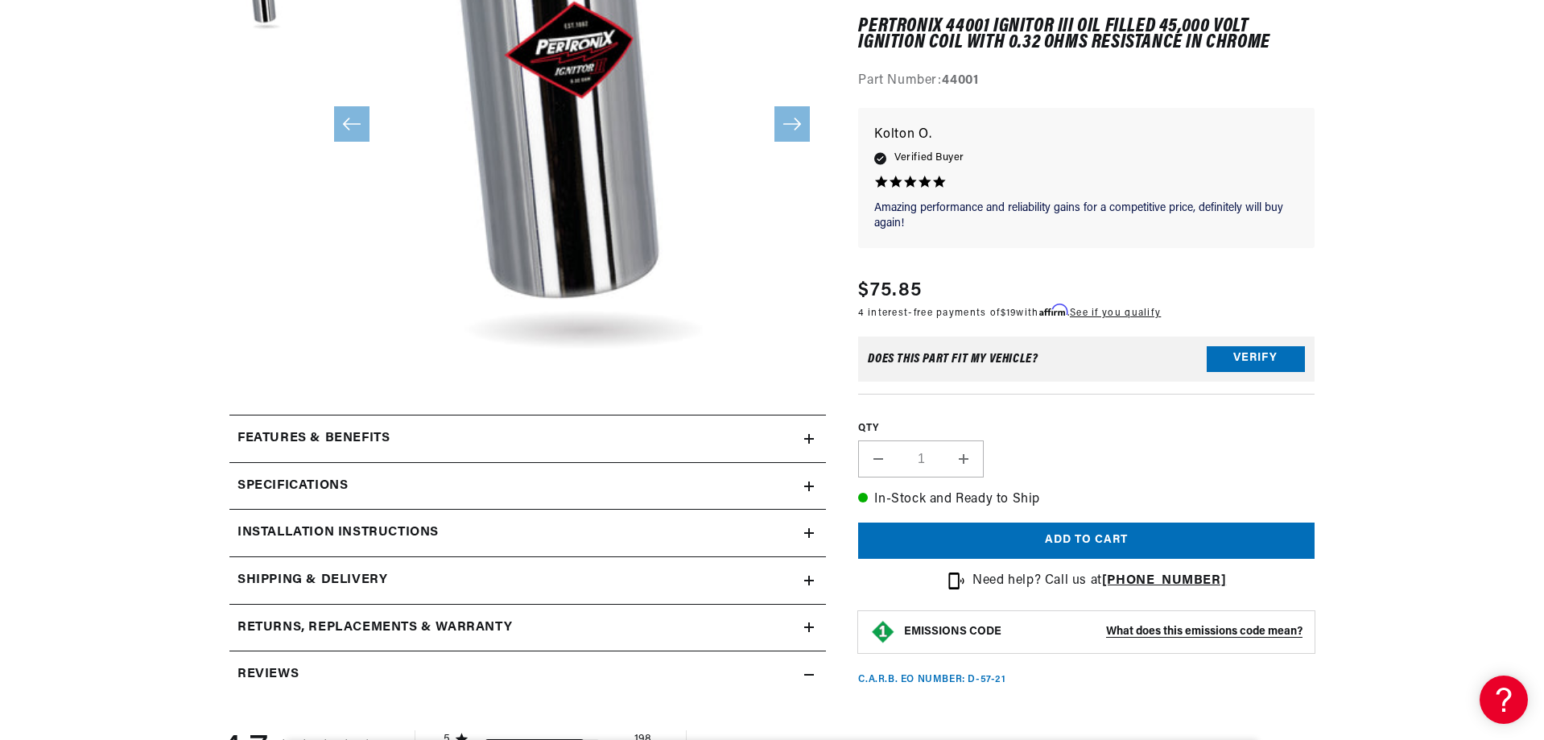
scroll to position [380, 0]
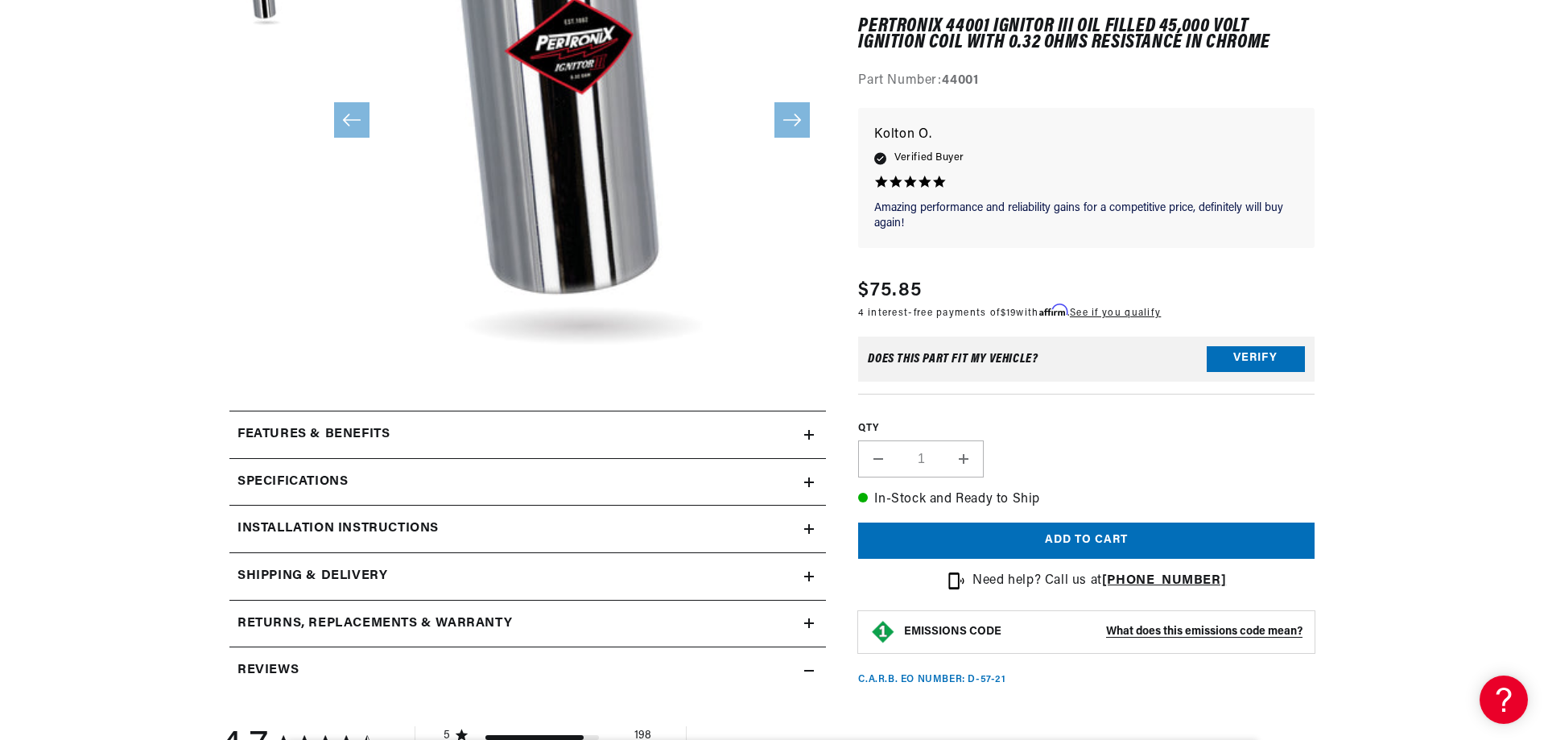
click at [640, 453] on summary "Features & Benefits" at bounding box center [527, 434] width 597 height 47
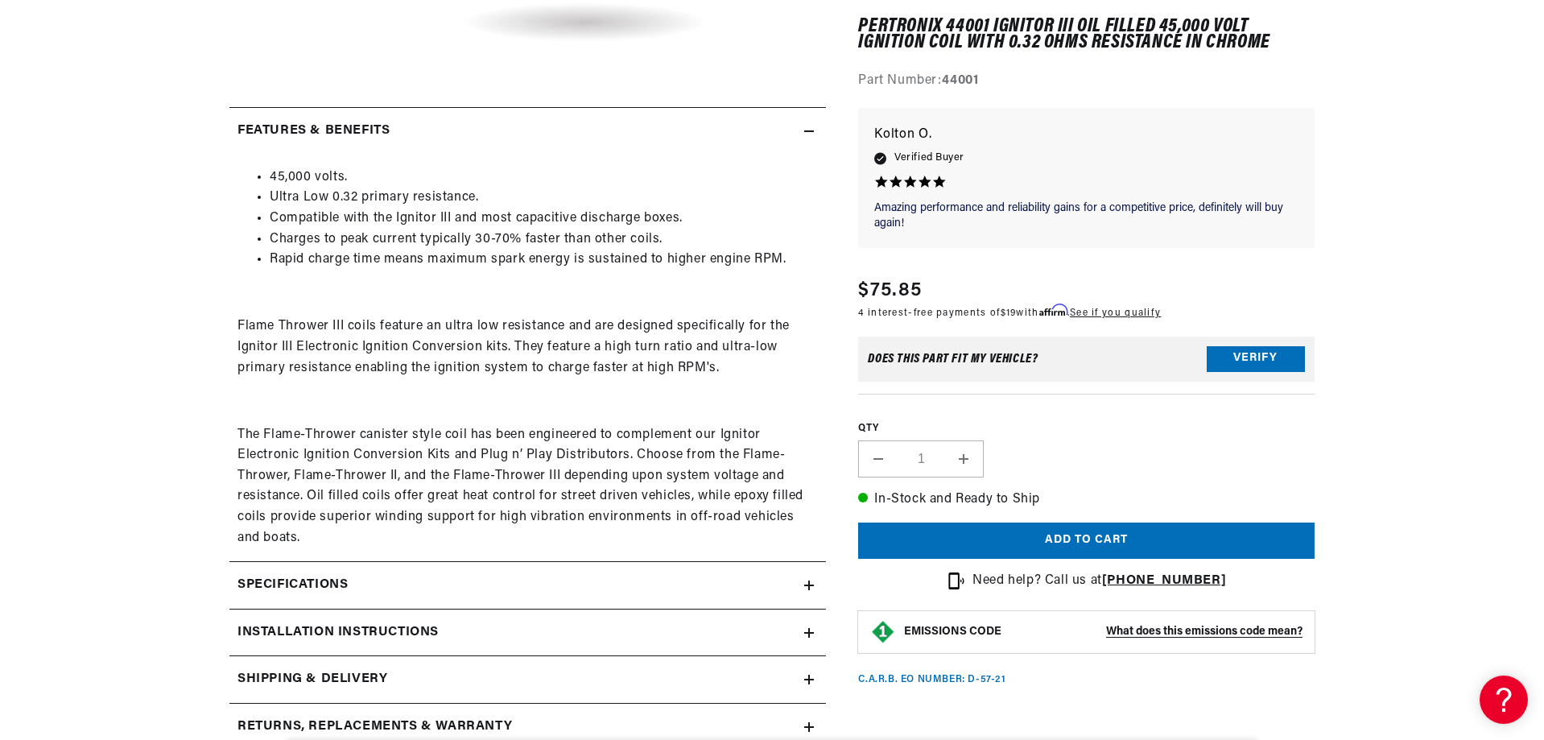
scroll to position [702, 0]
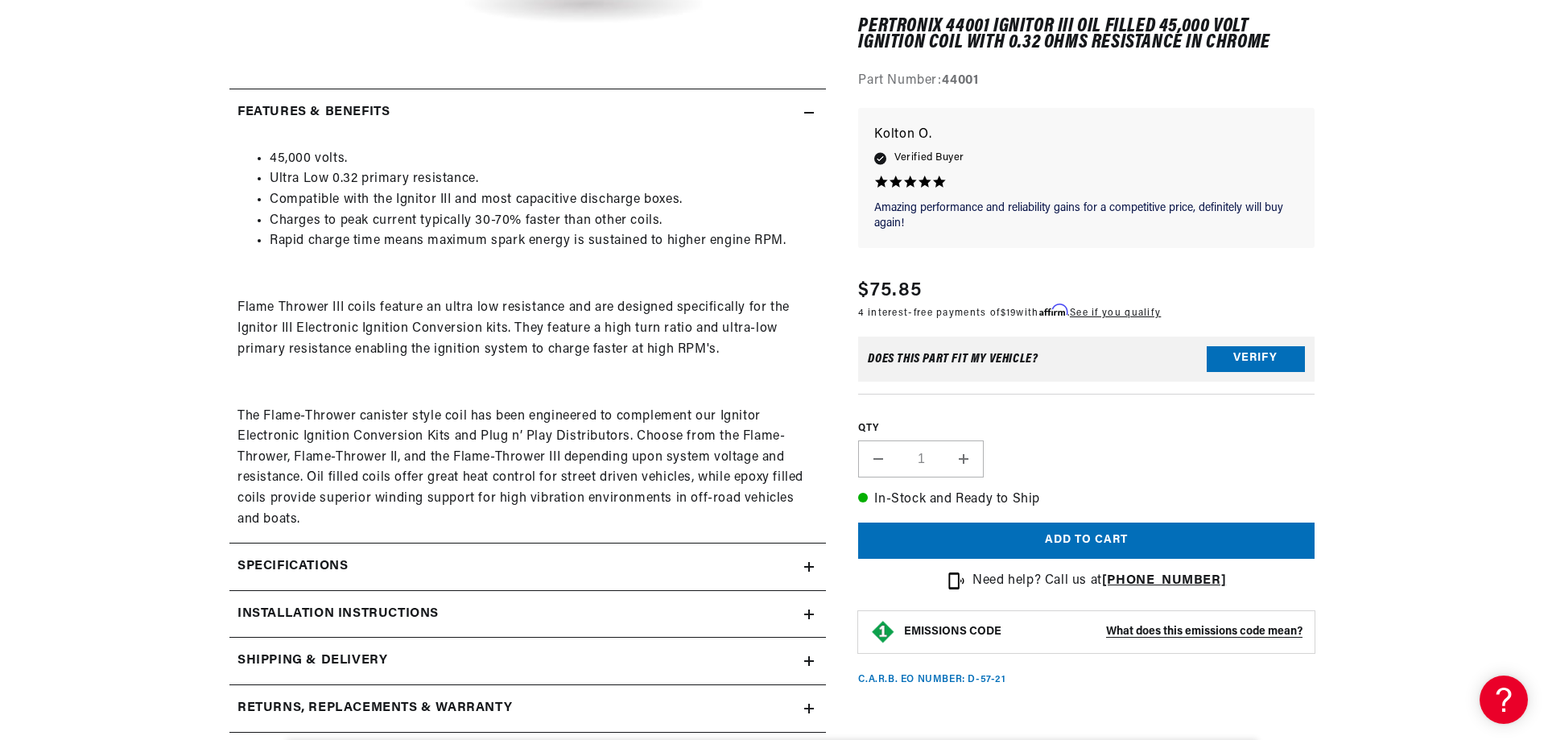
click at [665, 577] on div "Specifications" at bounding box center [516, 566] width 575 height 21
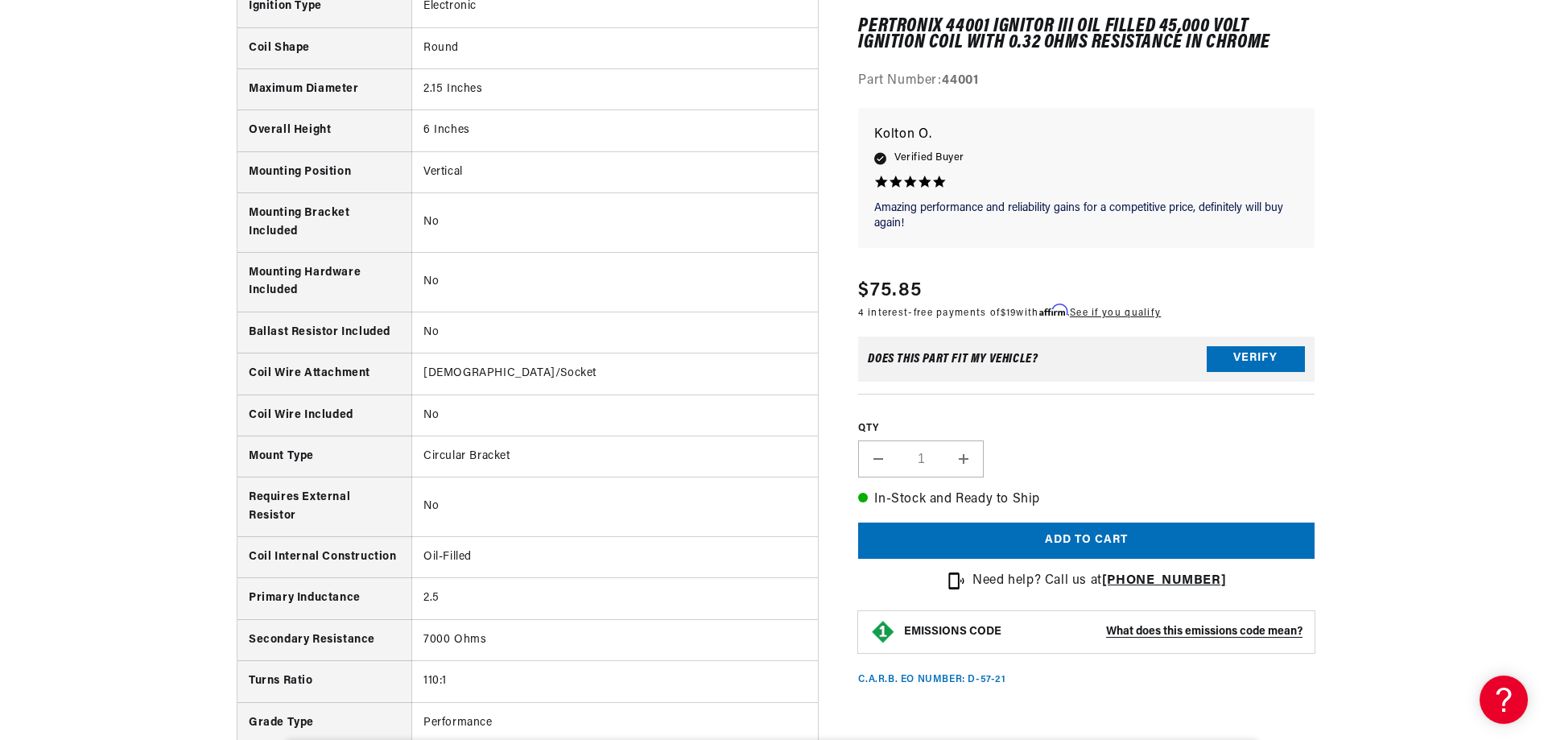
scroll to position [1749, 0]
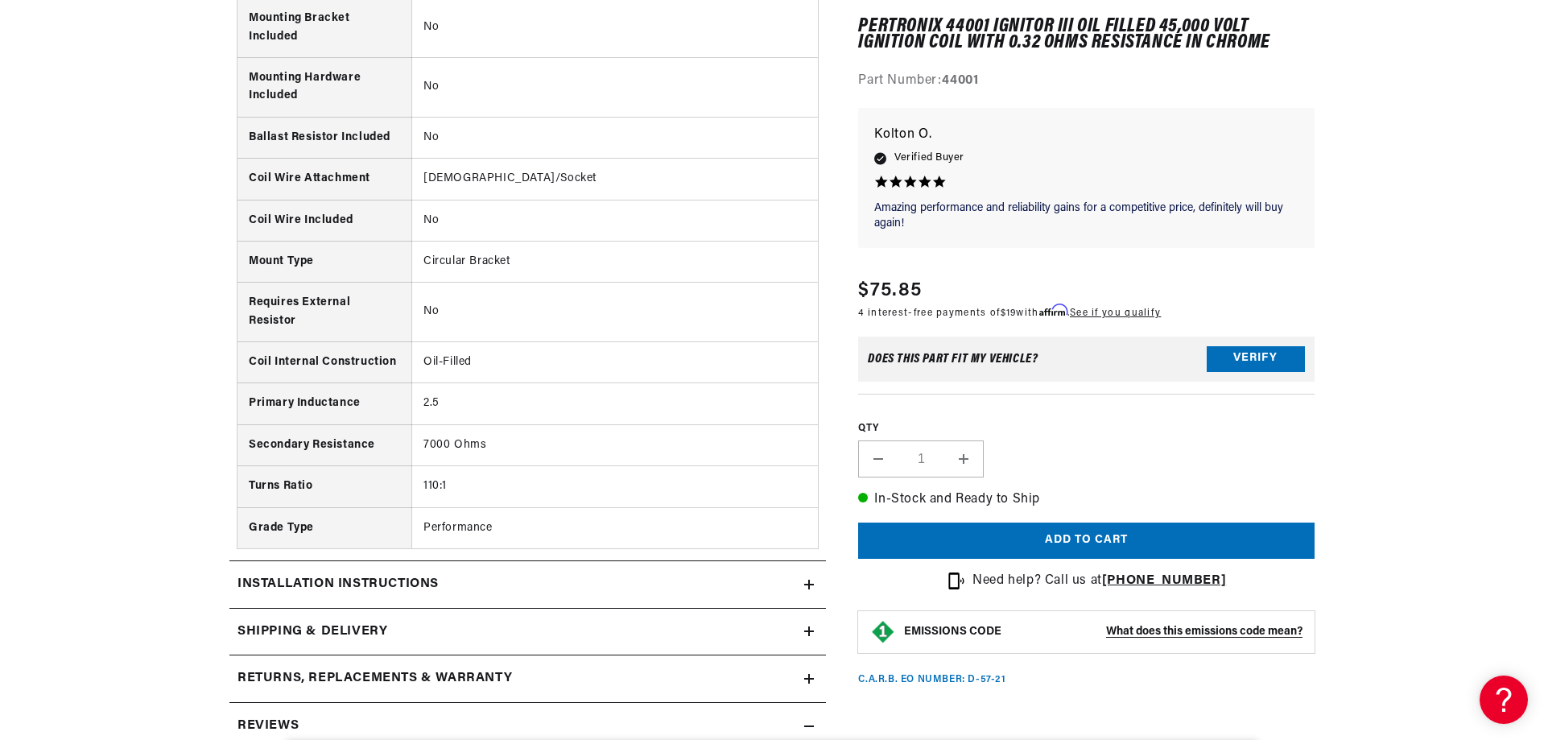
click at [669, 577] on div "Installation instructions" at bounding box center [516, 584] width 575 height 21
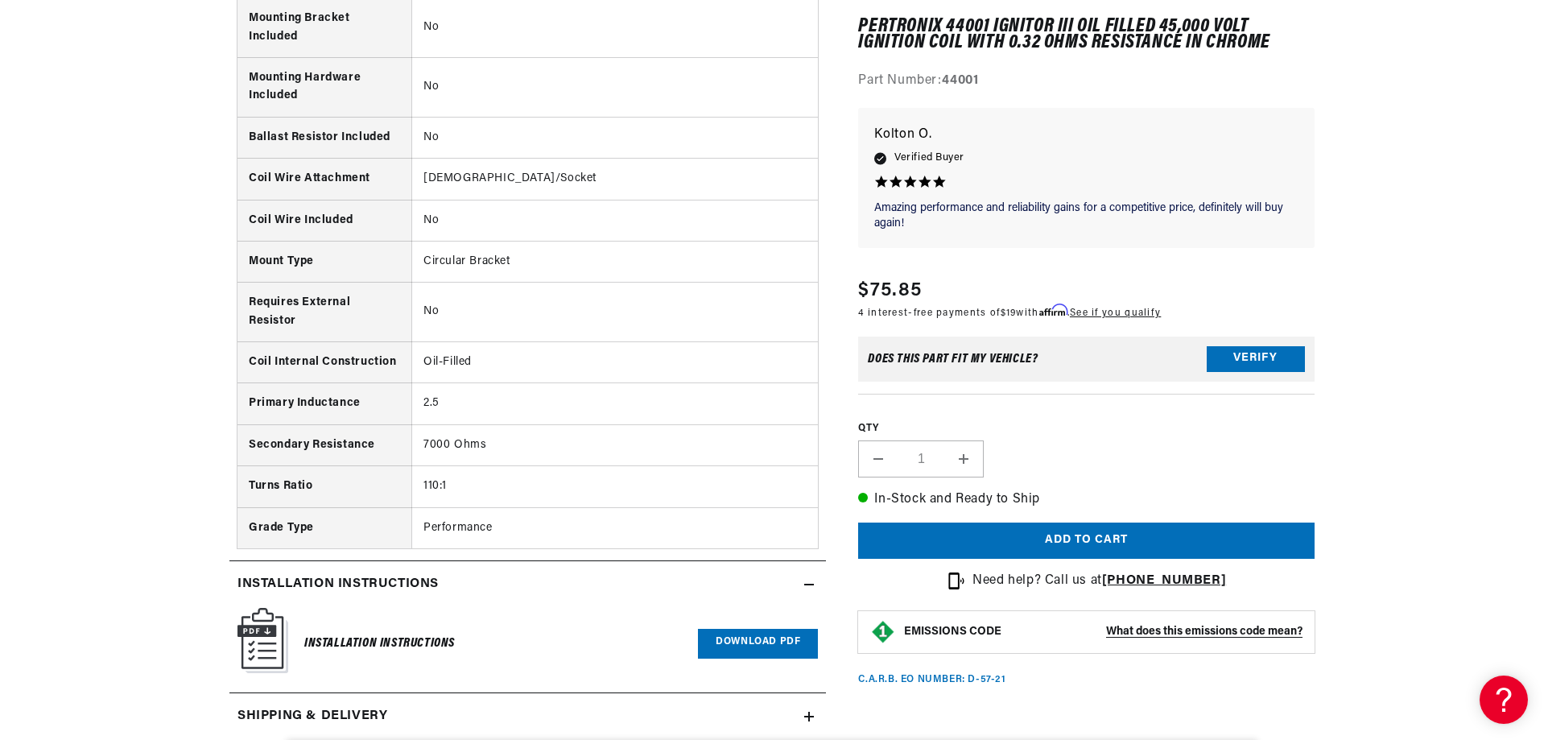
click at [669, 577] on div "Installation instructions" at bounding box center [516, 584] width 575 height 21
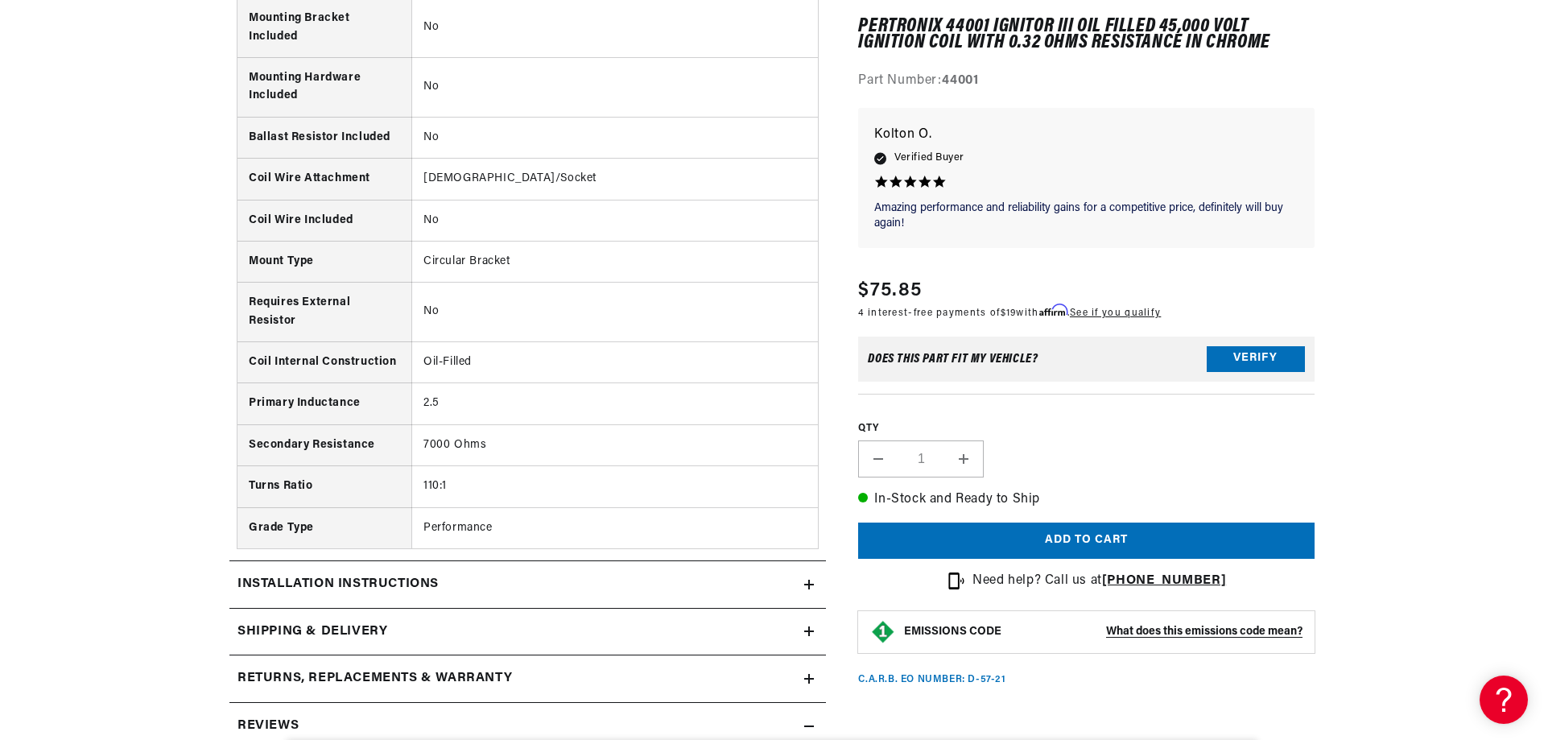
scroll to position [1829, 0]
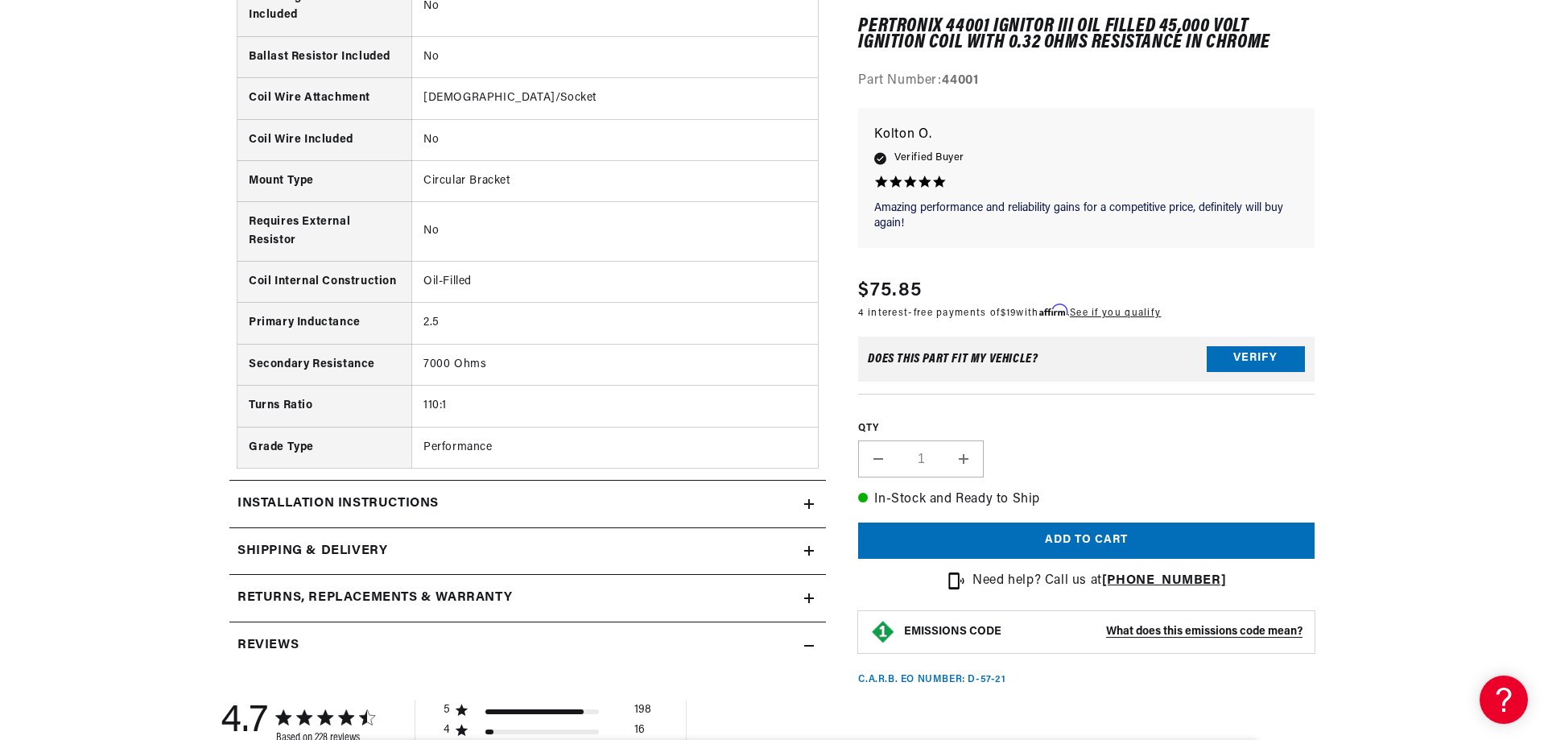
click at [677, 557] on div "Shipping & Delivery" at bounding box center [516, 551] width 575 height 21
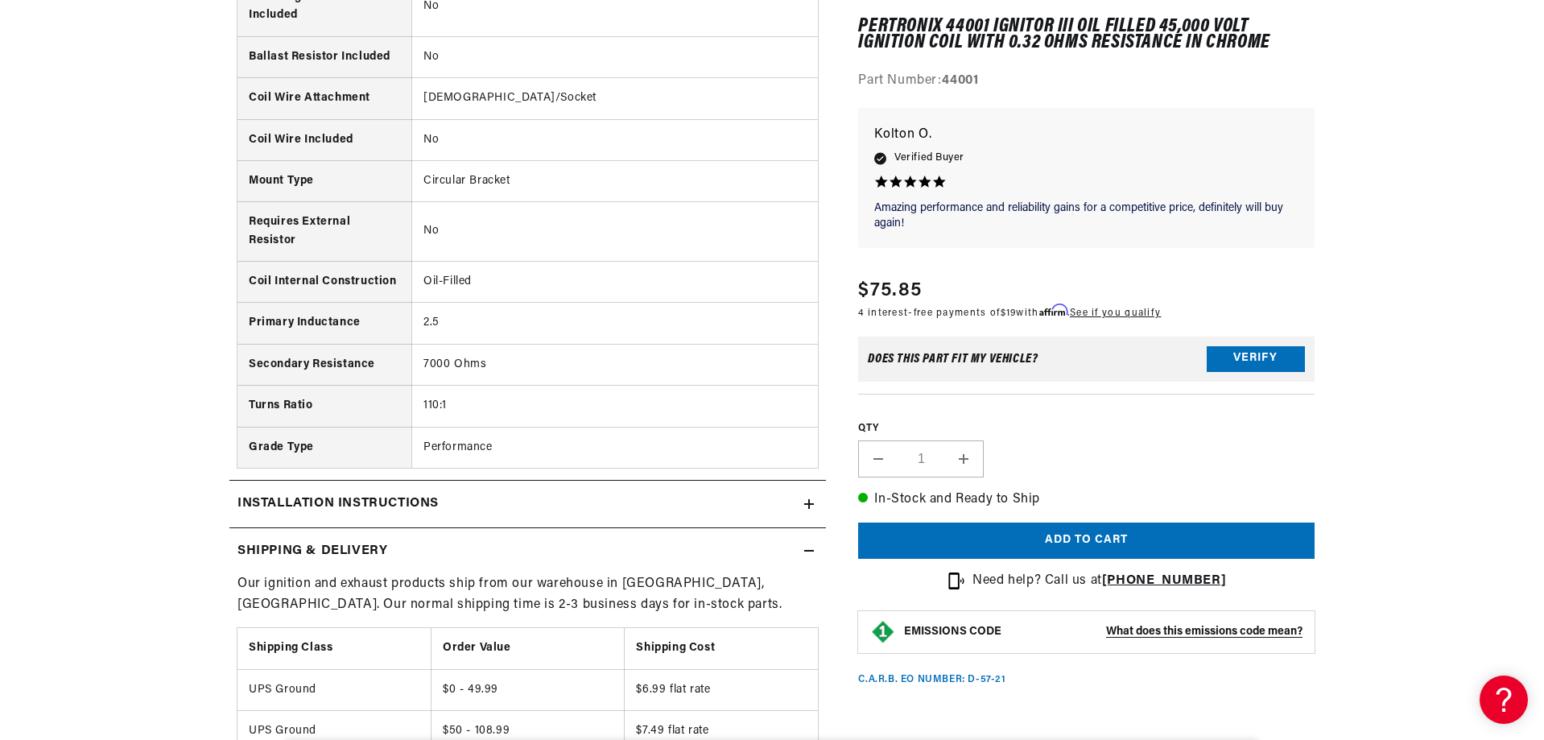
click at [679, 553] on div "Shipping & Delivery" at bounding box center [516, 551] width 575 height 21
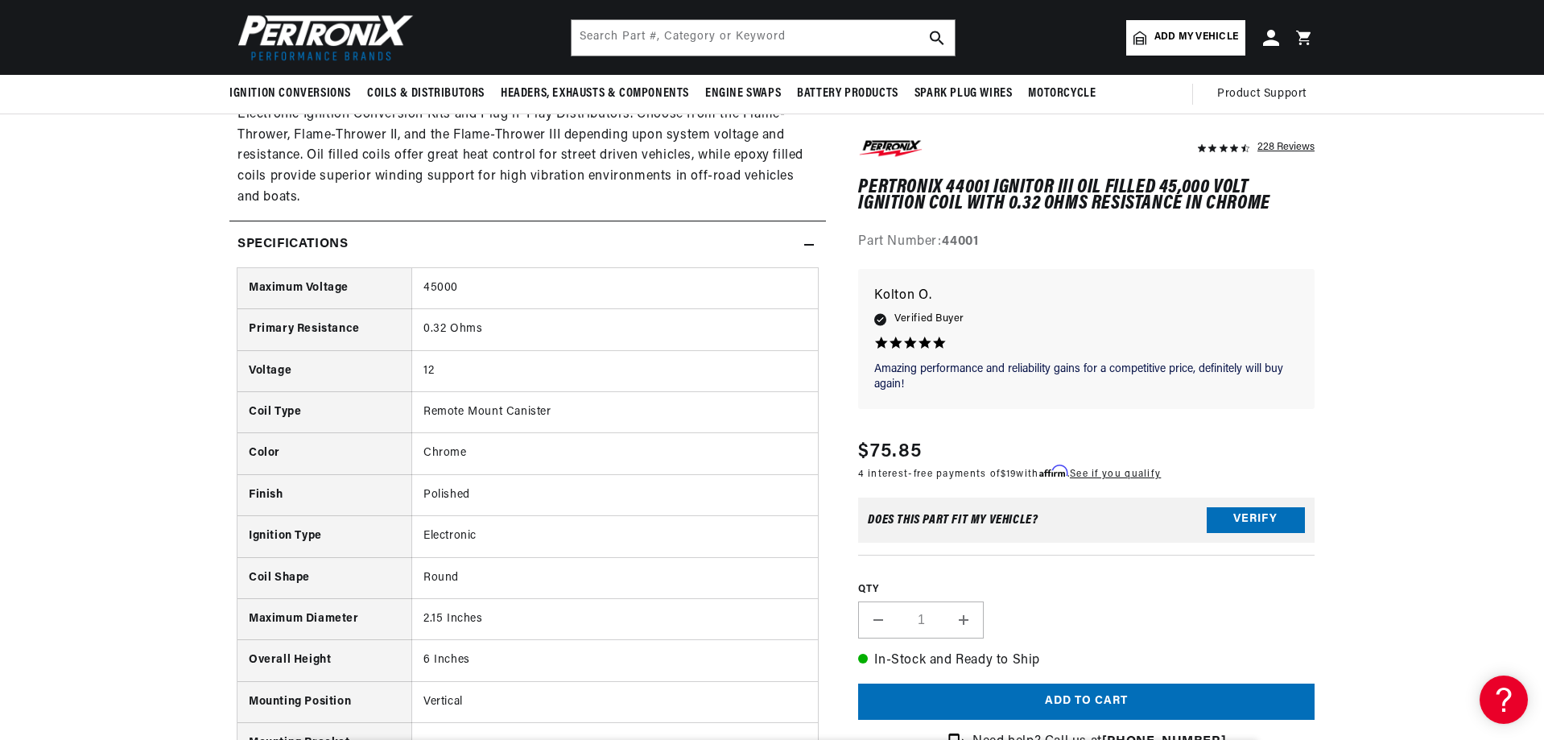
scroll to position [0, 0]
